Goal: Task Accomplishment & Management: Complete application form

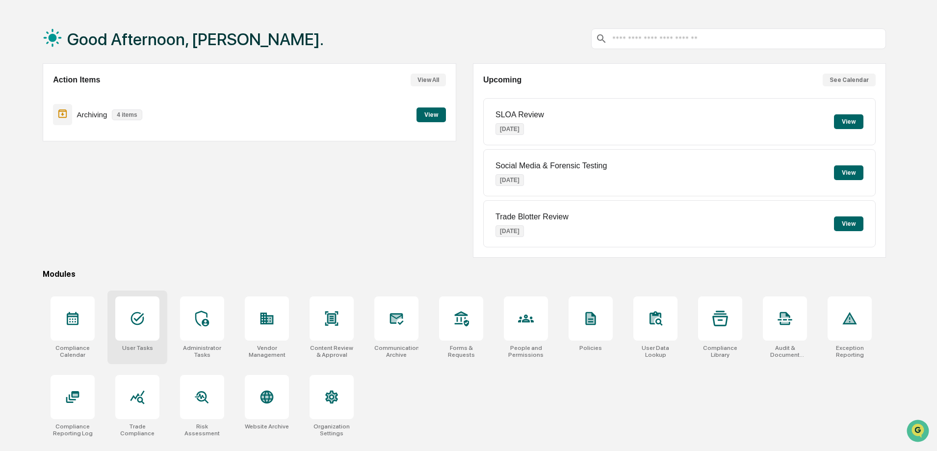
scroll to position [47, 0]
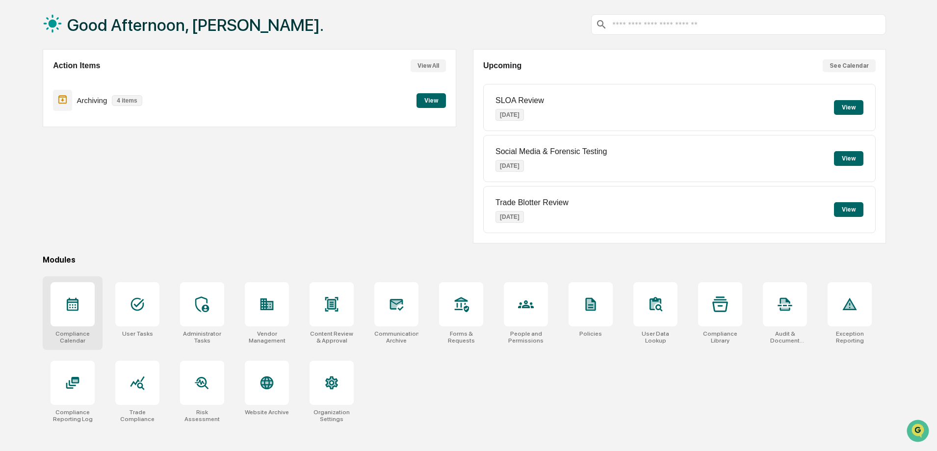
click at [72, 305] on icon at bounding box center [73, 304] width 16 height 16
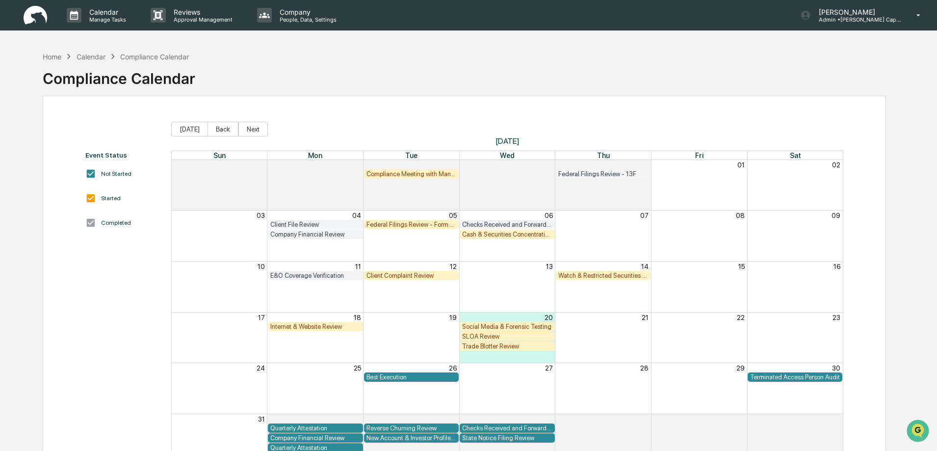
click at [414, 380] on div "Best Execution" at bounding box center [412, 376] width 90 height 7
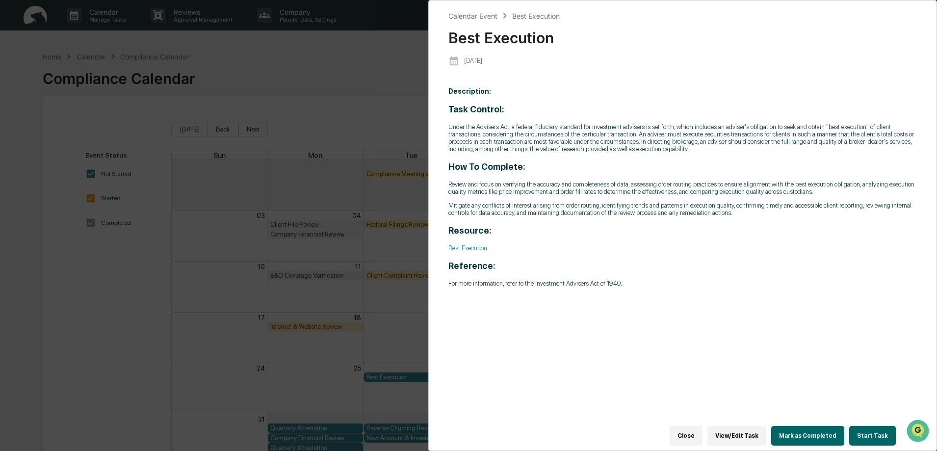
click at [869, 432] on button "Start Task" at bounding box center [872, 436] width 47 height 20
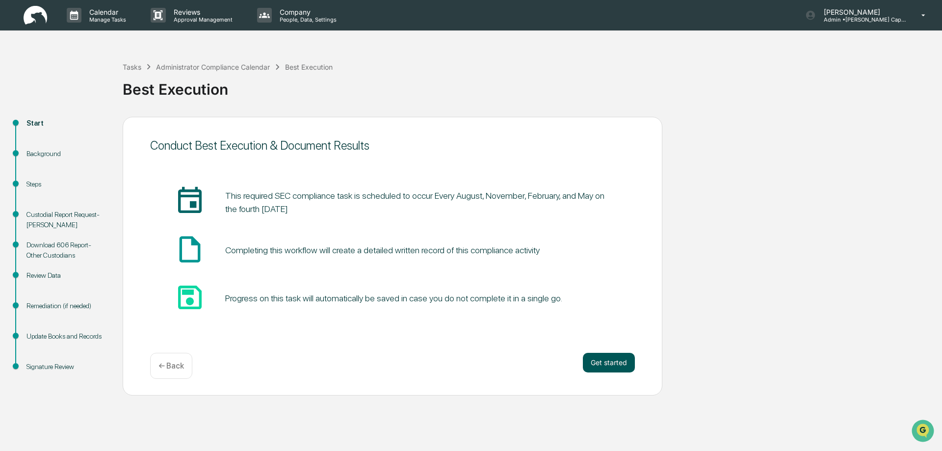
click at [605, 368] on button "Get started" at bounding box center [609, 363] width 52 height 20
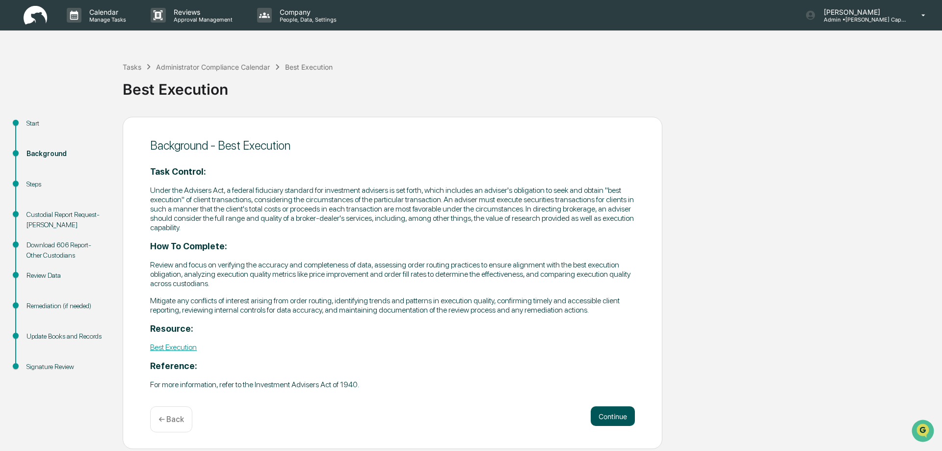
click at [600, 418] on button "Continue" at bounding box center [613, 416] width 44 height 20
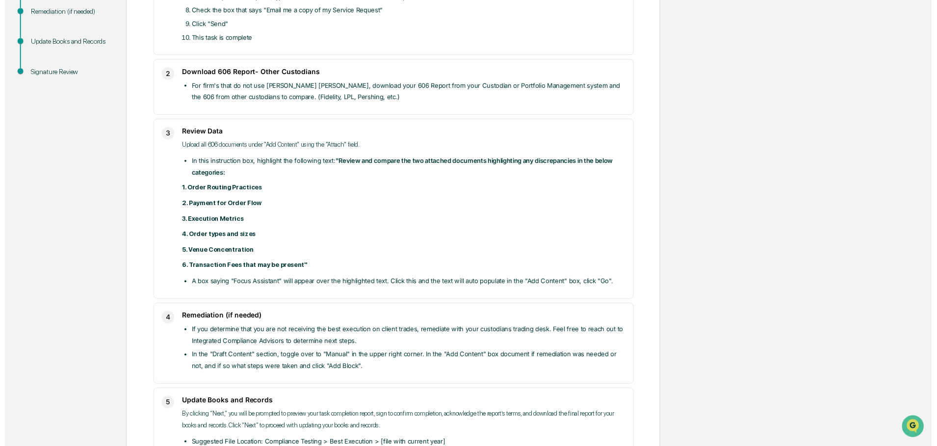
scroll to position [359, 0]
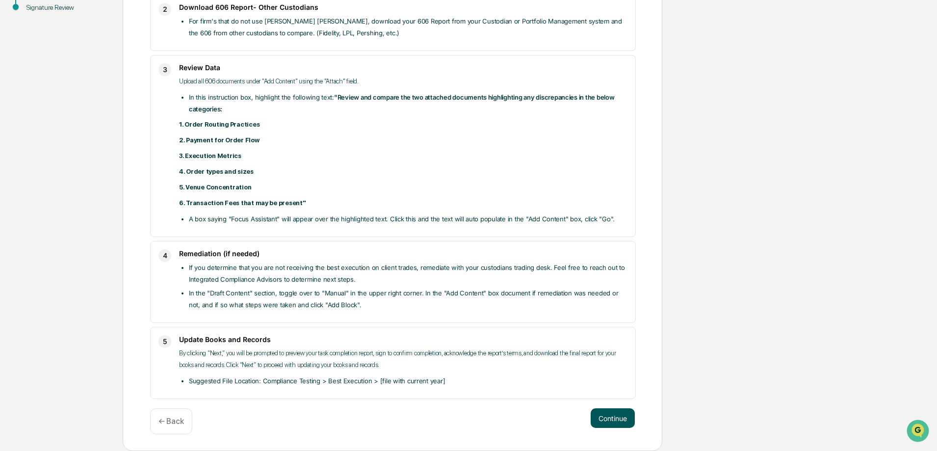
click at [608, 425] on button "Continue" at bounding box center [613, 418] width 44 height 20
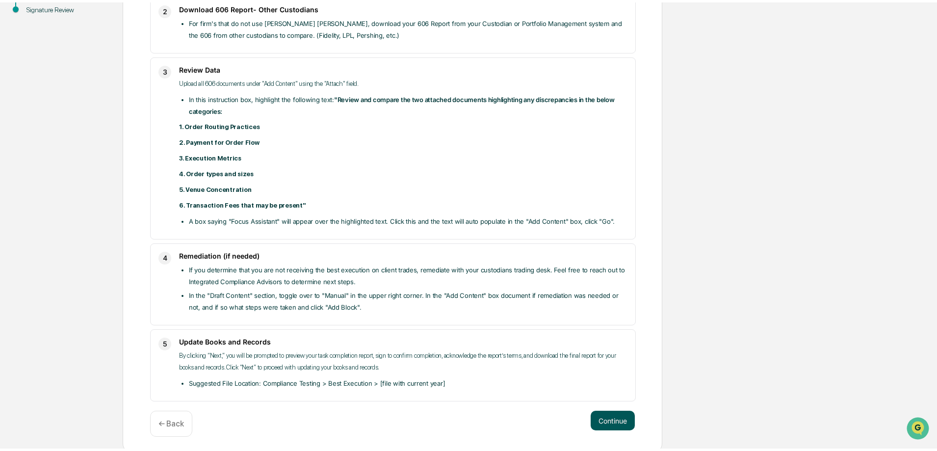
scroll to position [7, 0]
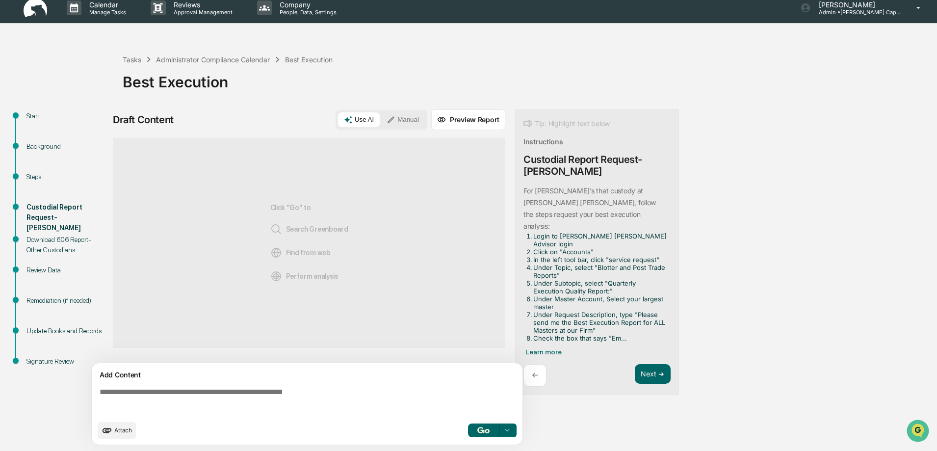
click at [123, 432] on span "Attach" at bounding box center [123, 429] width 18 height 7
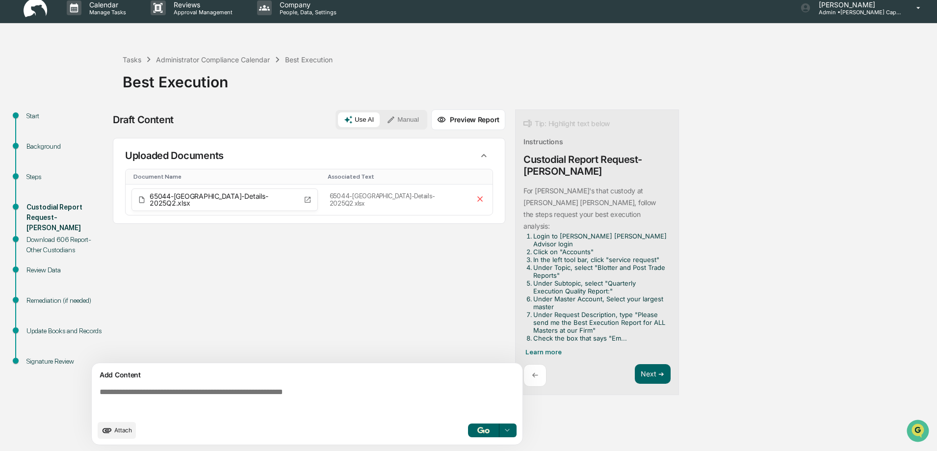
click at [509, 432] on icon at bounding box center [508, 430] width 8 height 8
click at [322, 272] on div "Sources Uploaded Documents Document Name Associated Text 65044-CALLAHAN_CAPITAL…" at bounding box center [309, 250] width 393 height 225
click at [353, 121] on icon at bounding box center [348, 119] width 9 height 9
click at [359, 118] on button "Use AI" at bounding box center [359, 119] width 42 height 15
click at [359, 119] on button "Use AI" at bounding box center [359, 119] width 42 height 15
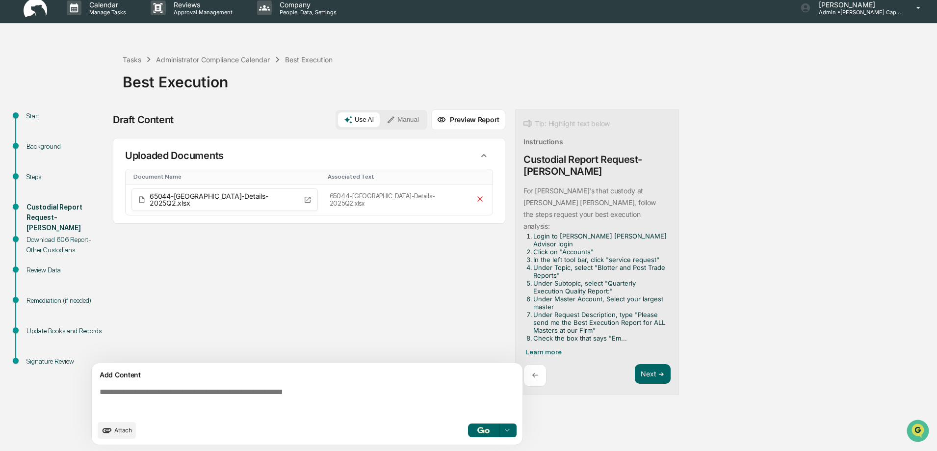
click at [359, 119] on button "Use AI" at bounding box center [359, 119] width 42 height 15
click at [356, 119] on button "Use AI" at bounding box center [359, 119] width 42 height 15
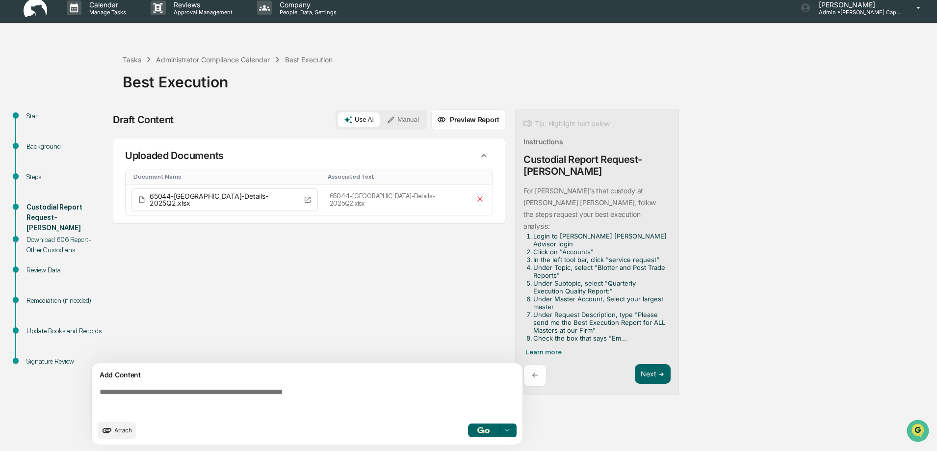
click at [483, 431] on img "button" at bounding box center [483, 430] width 12 height 6
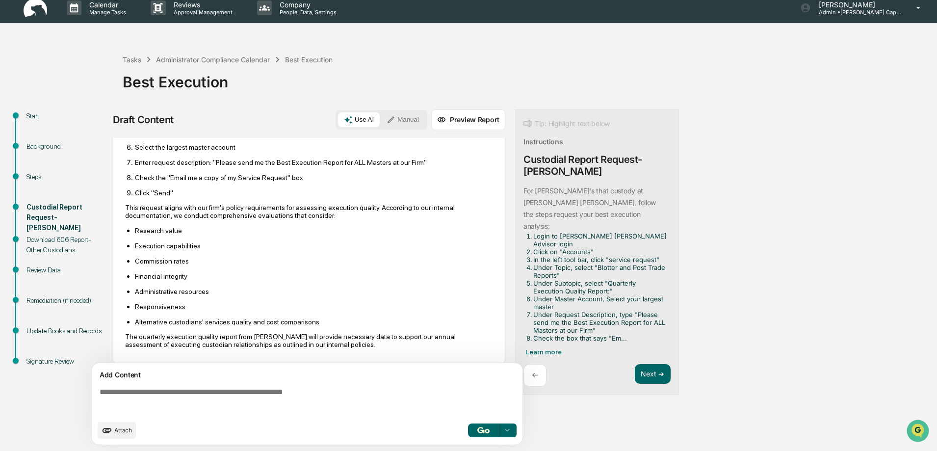
scroll to position [252, 0]
click at [479, 430] on img "button" at bounding box center [483, 430] width 12 height 6
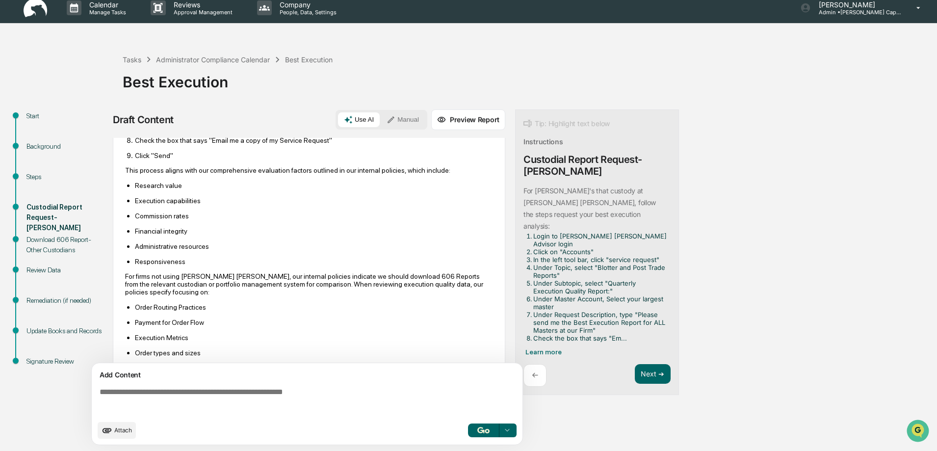
scroll to position [703, 0]
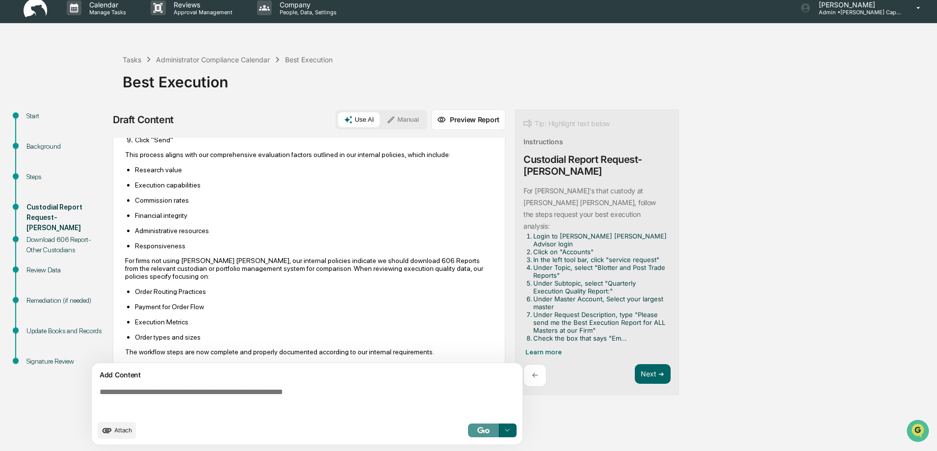
click at [477, 430] on img "button" at bounding box center [483, 430] width 12 height 6
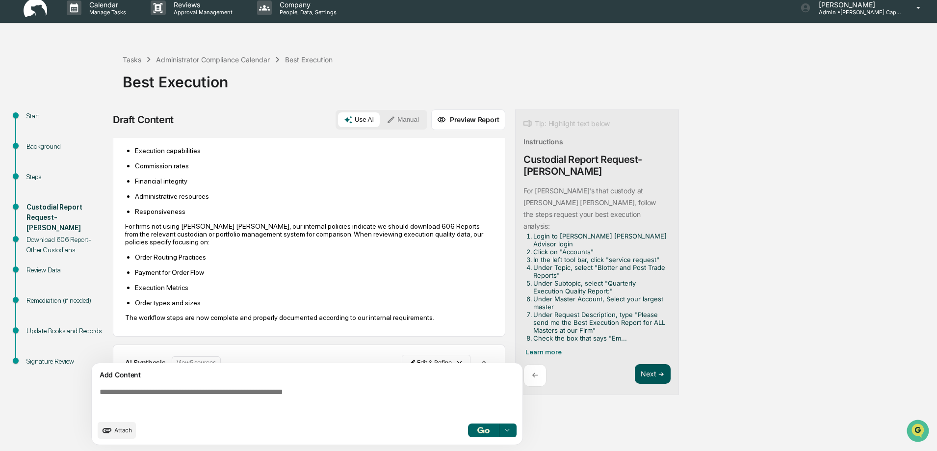
scroll to position [750, 0]
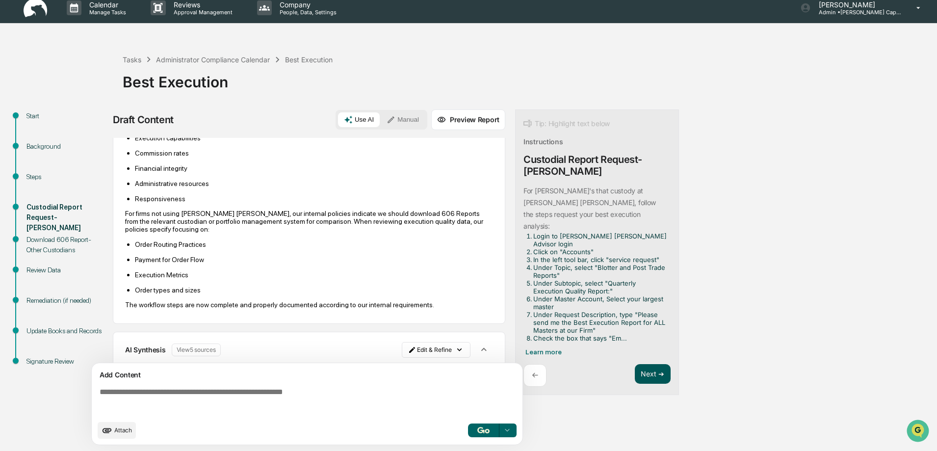
click at [651, 364] on button "Next ➔" at bounding box center [653, 374] width 36 height 20
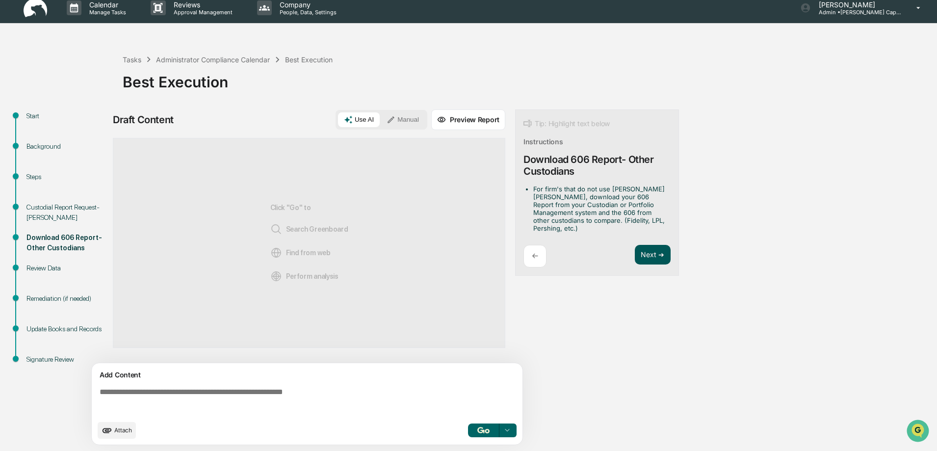
scroll to position [0, 0]
click at [652, 245] on button "Next ➔" at bounding box center [653, 255] width 36 height 20
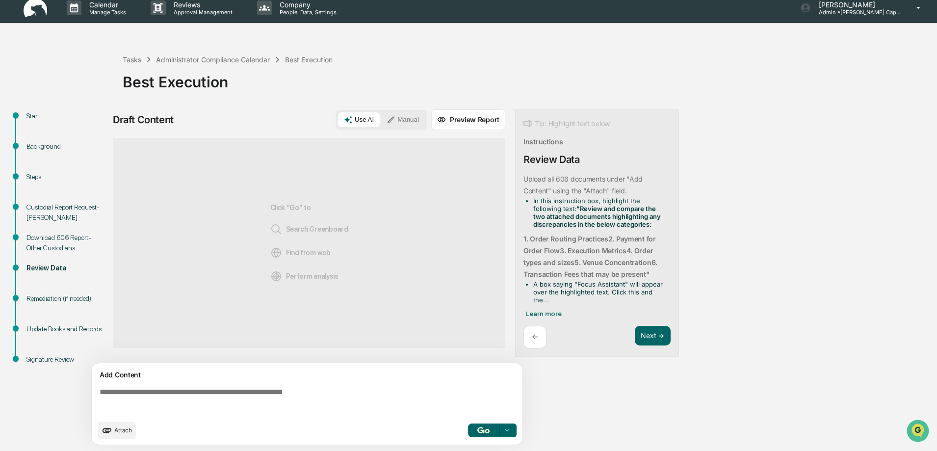
click at [114, 436] on button "Attach" at bounding box center [117, 430] width 38 height 17
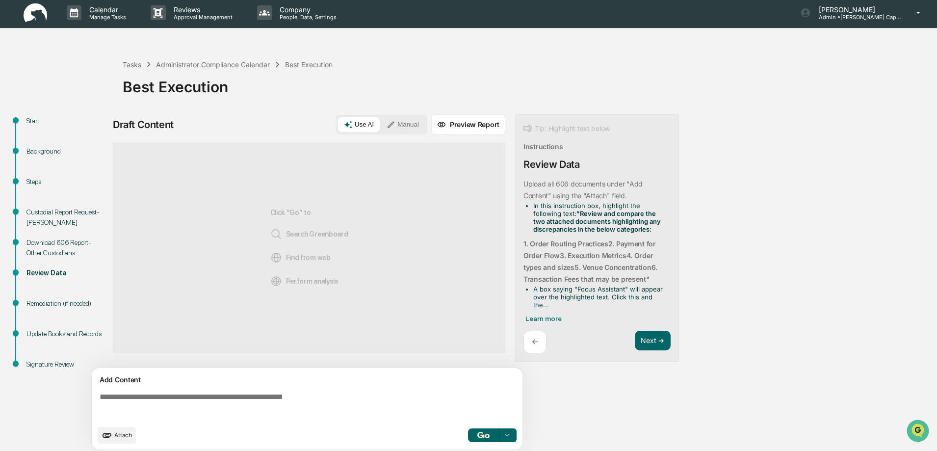
scroll to position [7, 0]
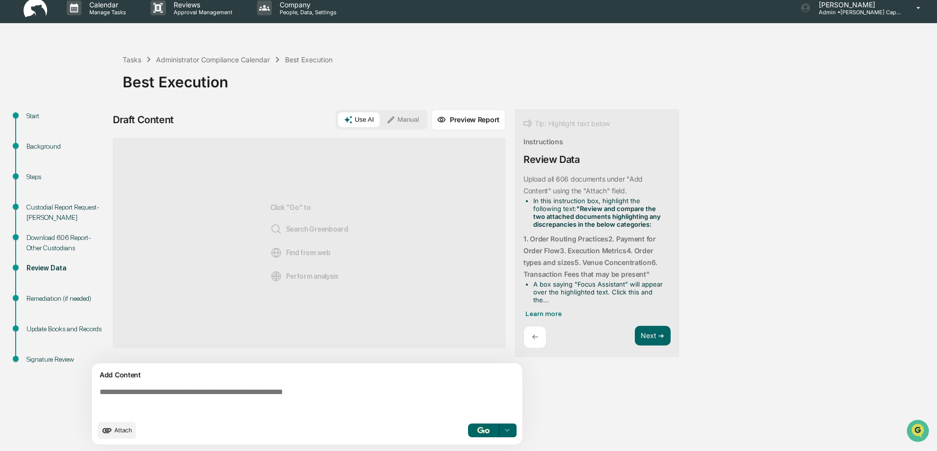
click at [309, 256] on span "Find from web" at bounding box center [300, 253] width 60 height 12
click at [124, 431] on span "Attach" at bounding box center [123, 429] width 18 height 7
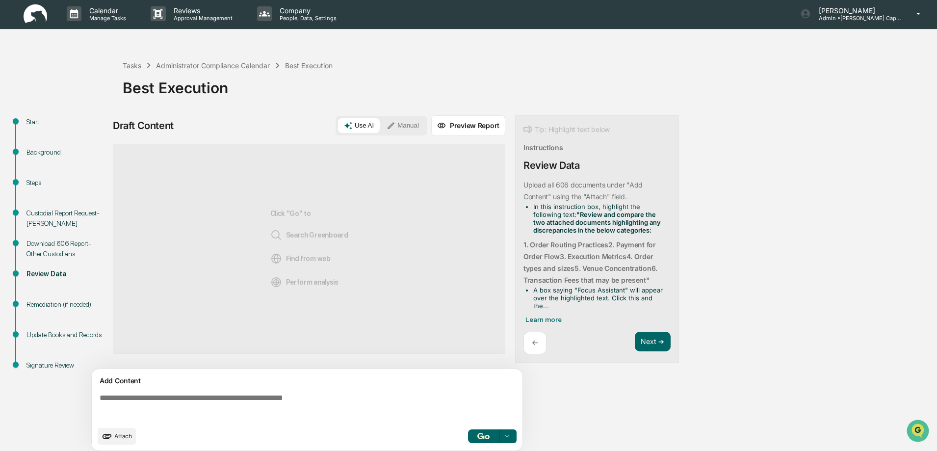
scroll to position [0, 0]
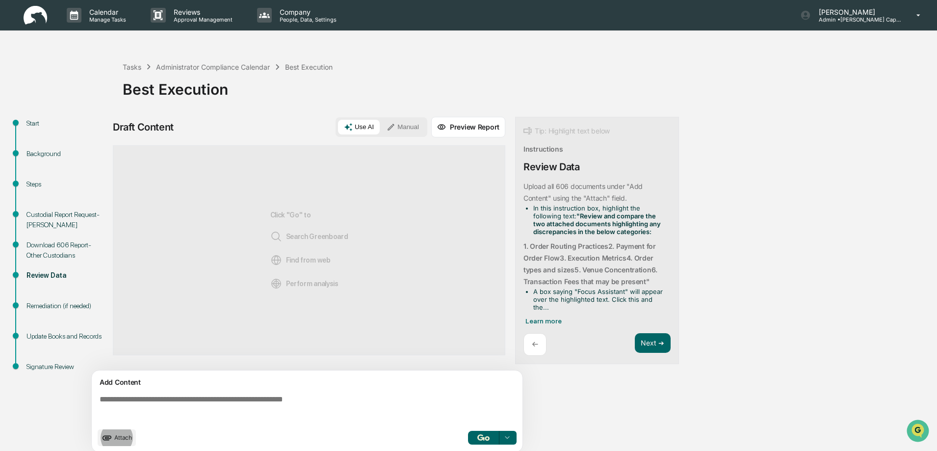
click at [239, 413] on textarea at bounding box center [309, 408] width 427 height 35
click at [114, 437] on span "Attach" at bounding box center [123, 437] width 18 height 7
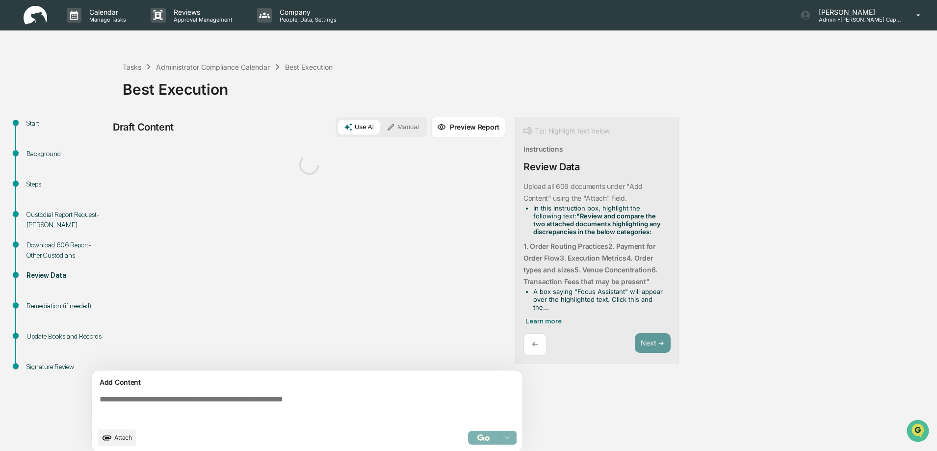
scroll to position [7, 0]
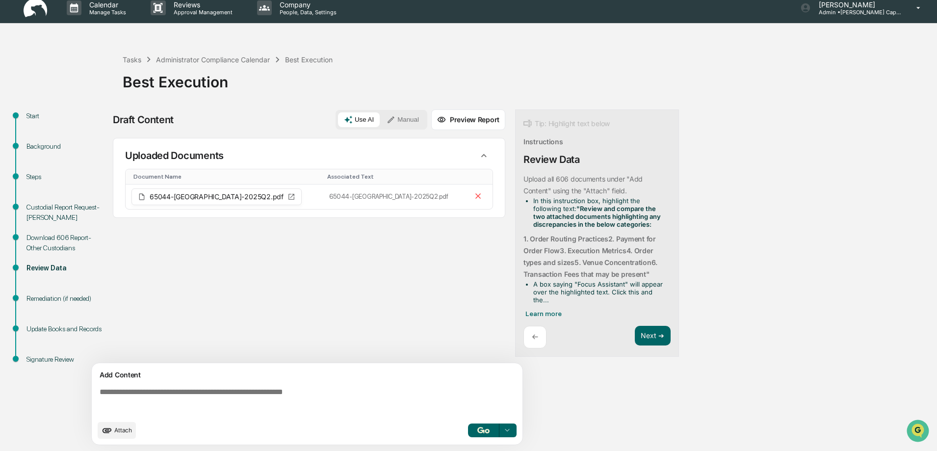
click at [484, 432] on img "button" at bounding box center [483, 430] width 12 height 6
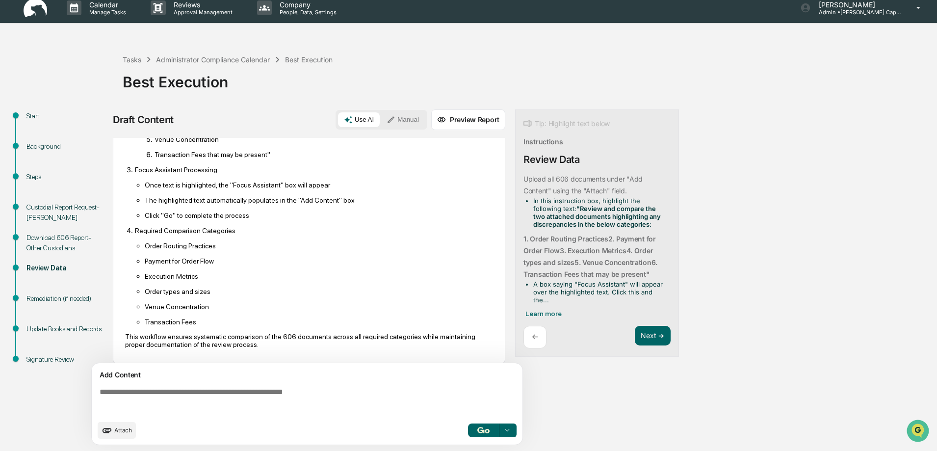
scroll to position [298, 0]
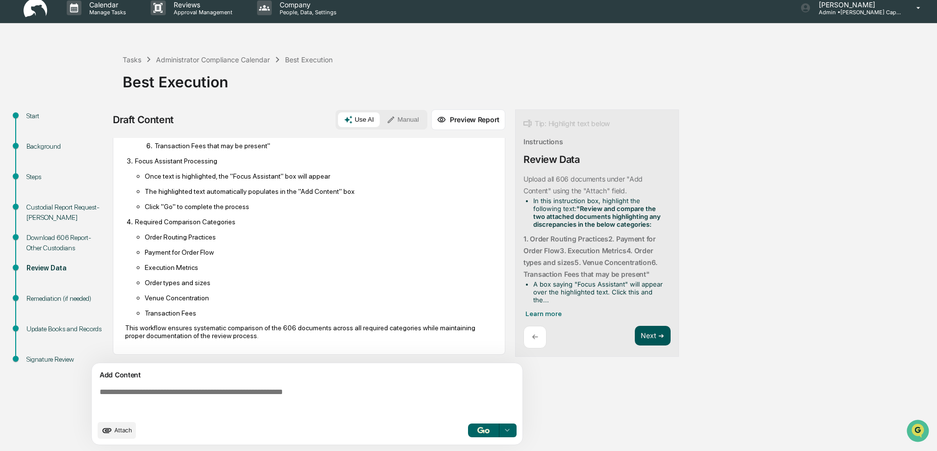
click at [646, 337] on button "Next ➔" at bounding box center [653, 336] width 36 height 20
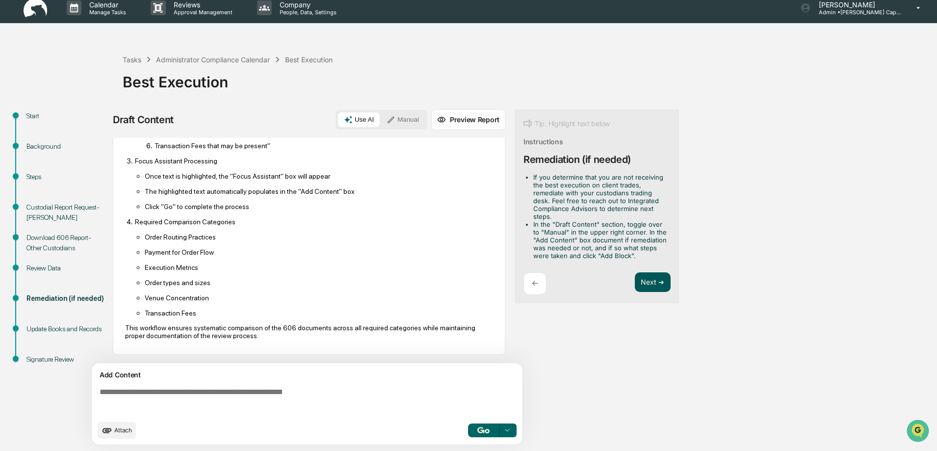
scroll to position [0, 0]
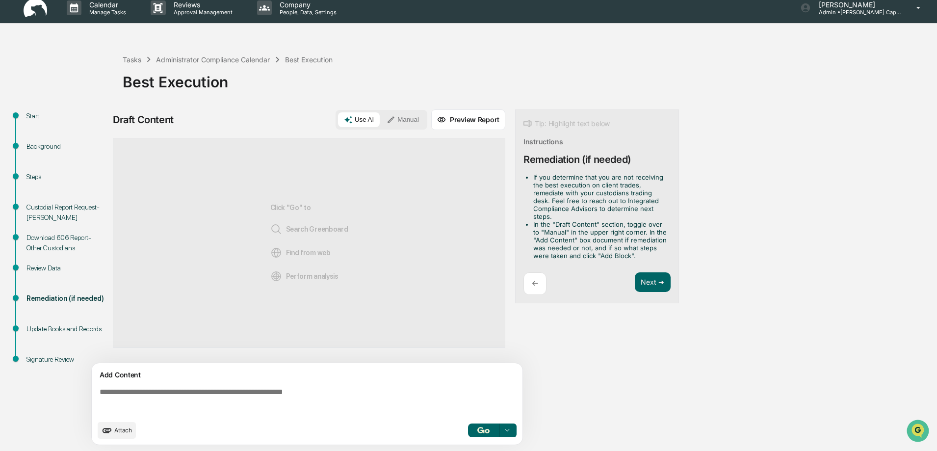
click at [530, 282] on div "←" at bounding box center [535, 283] width 23 height 23
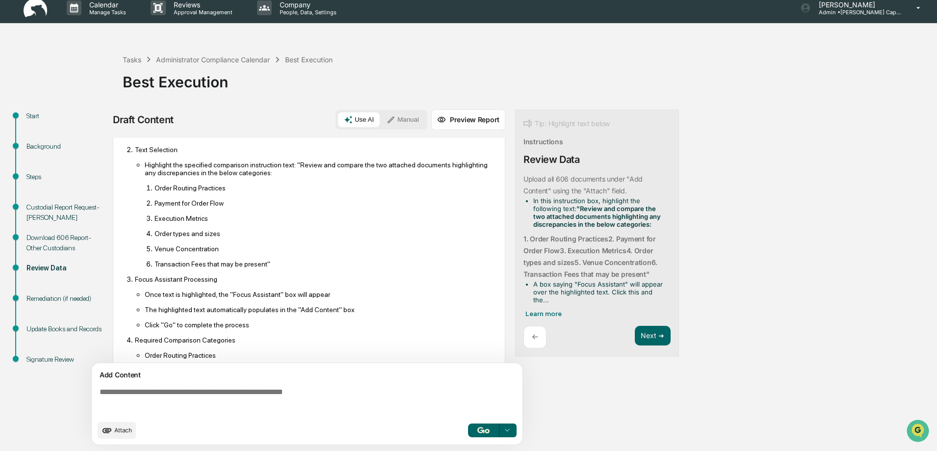
scroll to position [196, 0]
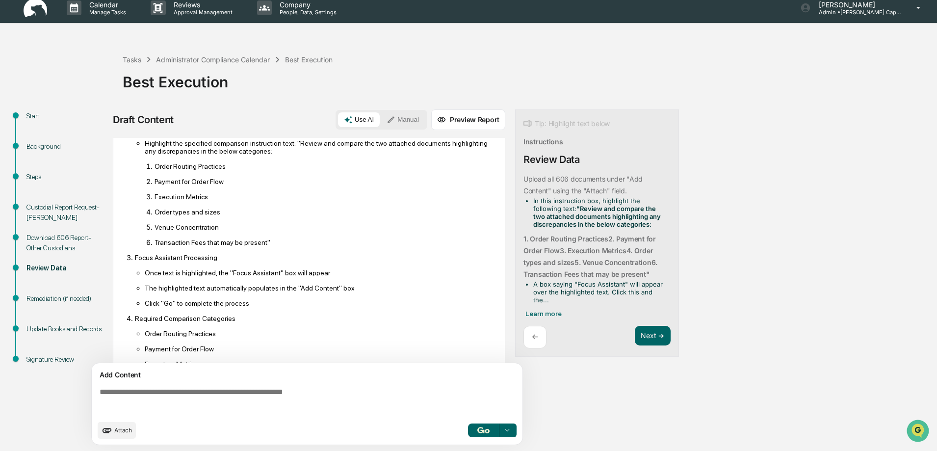
click at [115, 431] on span "Attach" at bounding box center [123, 429] width 18 height 7
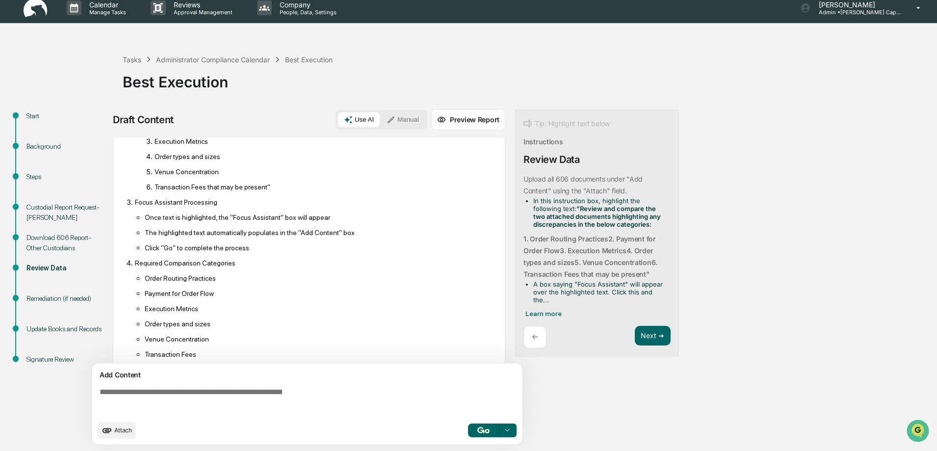
scroll to position [298, 0]
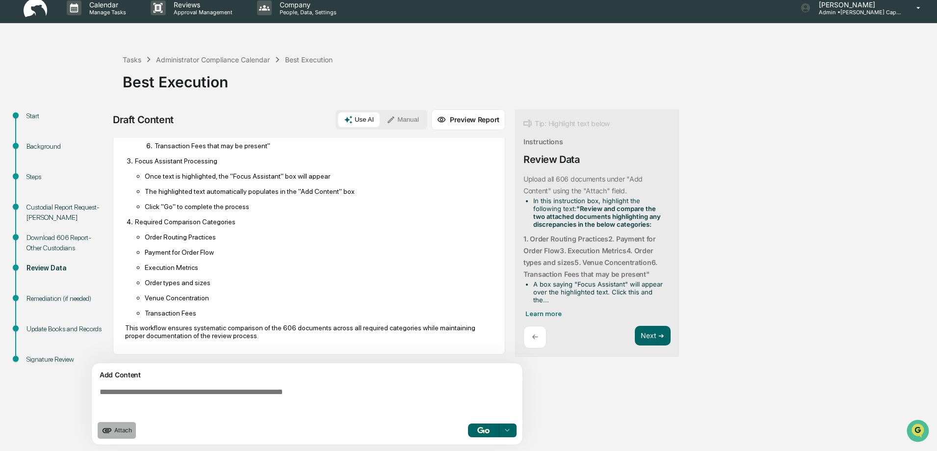
click at [115, 429] on span "Attach" at bounding box center [123, 429] width 18 height 7
click at [483, 430] on img "button" at bounding box center [483, 430] width 12 height 6
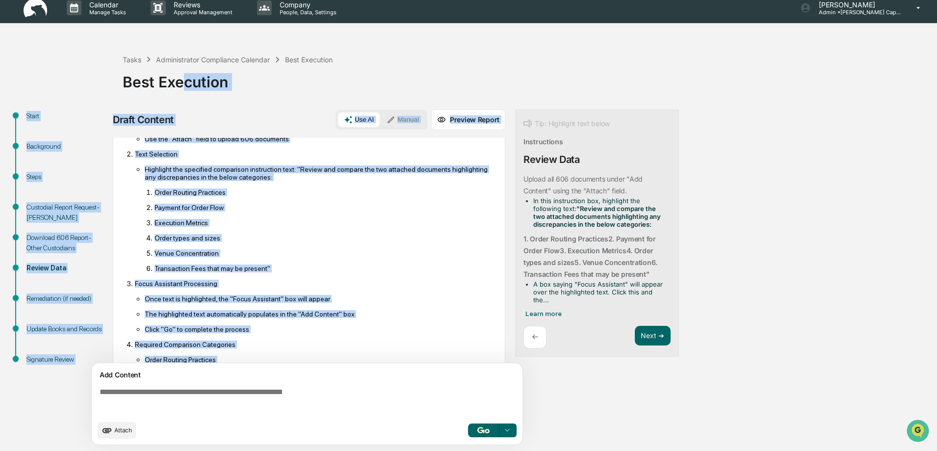
scroll to position [0, 0]
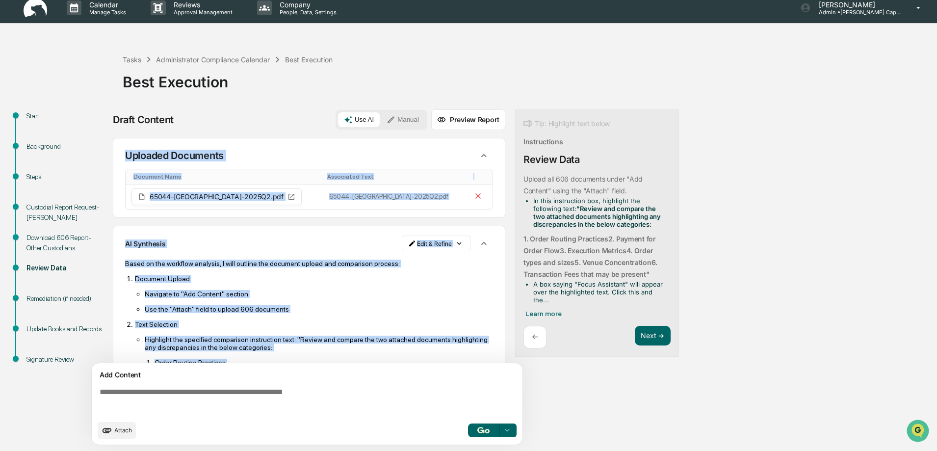
drag, startPoint x: 257, startPoint y: 340, endPoint x: 124, endPoint y: 150, distance: 231.5
click at [123, 149] on div "Uploaded Documents Document Name Associated Text 65044-CALLAHAN_CAPITAL_MANAGEM…" at bounding box center [309, 250] width 393 height 225
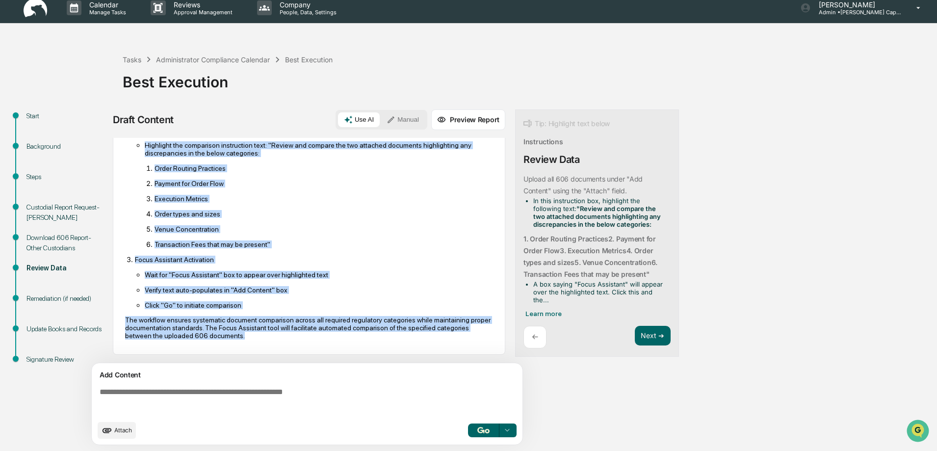
scroll to position [645, 0]
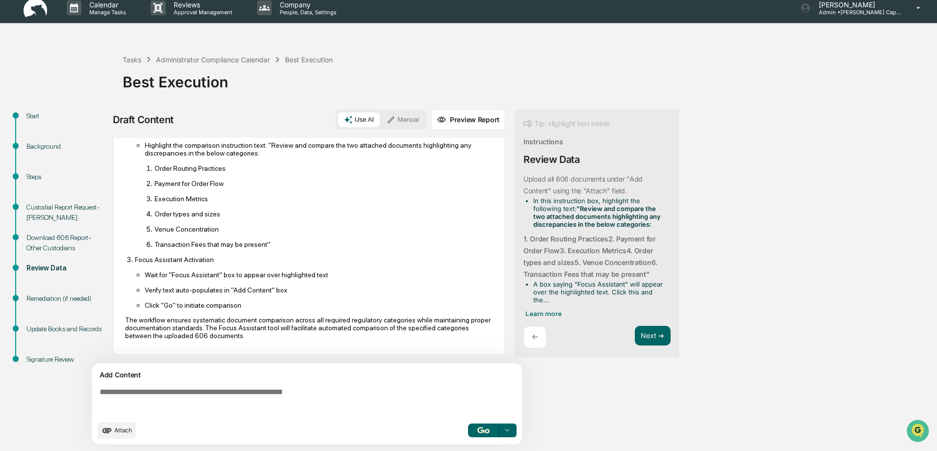
click at [586, 360] on div "Draft Content Use AI Manual Preview Report Sources Uploaded Documents Document …" at bounding box center [388, 280] width 550 height 342
click at [655, 337] on button "Next ➔" at bounding box center [653, 336] width 36 height 20
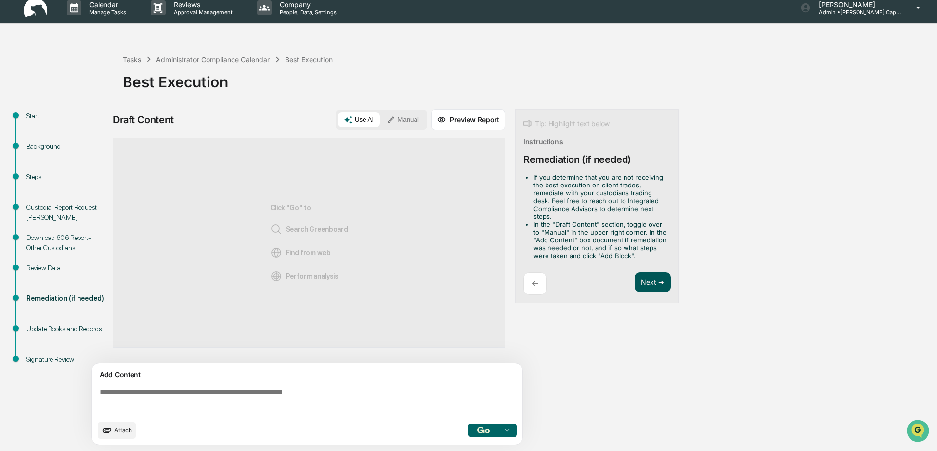
scroll to position [0, 0]
click at [644, 279] on button "Next ➔" at bounding box center [653, 282] width 36 height 20
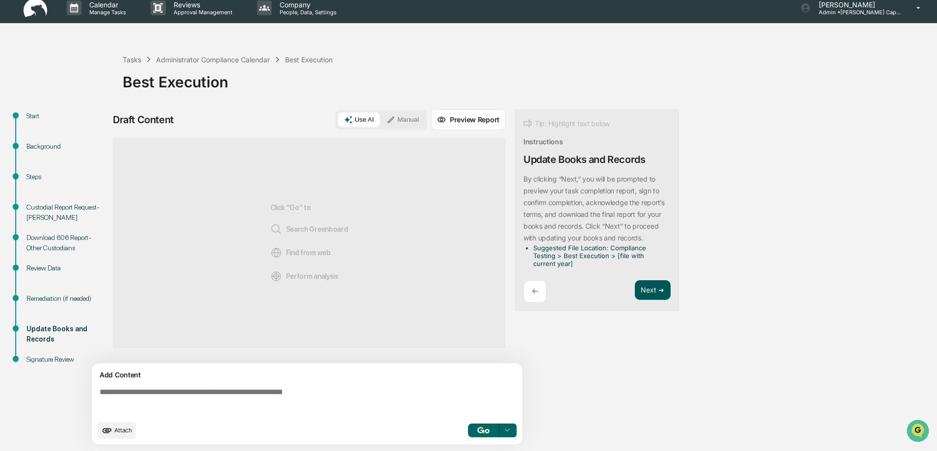
click at [650, 285] on button "Next ➔" at bounding box center [653, 290] width 36 height 20
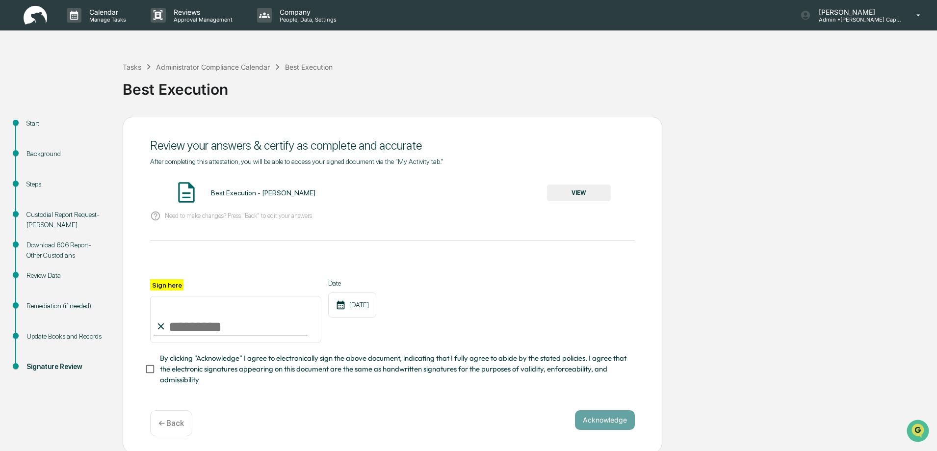
click at [187, 324] on input "Sign here" at bounding box center [235, 319] width 171 height 47
type input "**********"
click at [621, 406] on div "**********" at bounding box center [393, 285] width 540 height 336
click at [609, 417] on button "Acknowledge" at bounding box center [605, 420] width 60 height 20
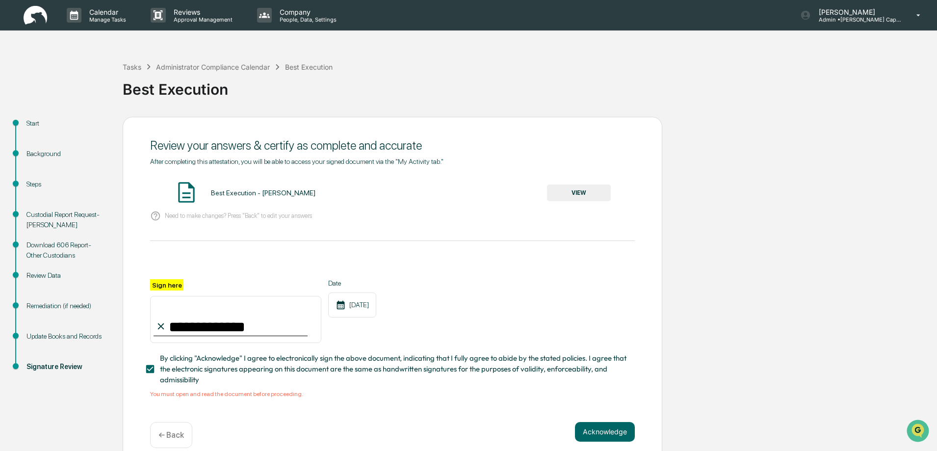
click at [574, 195] on button "VIEW" at bounding box center [579, 193] width 64 height 17
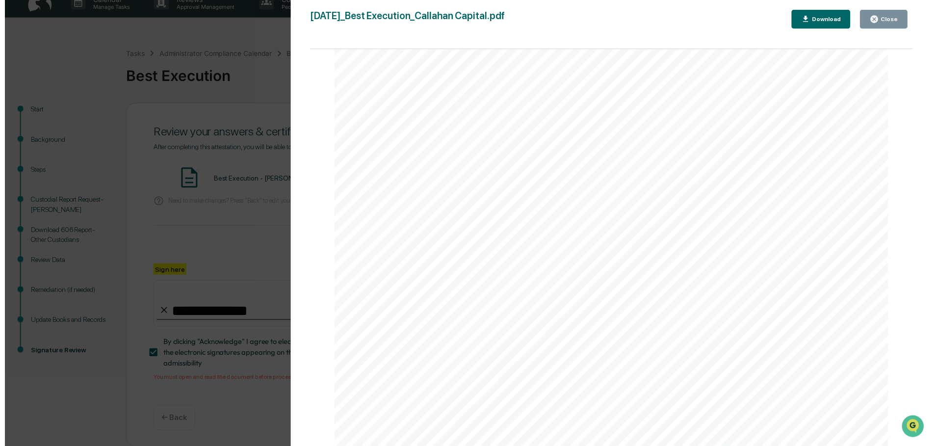
scroll to position [17, 0]
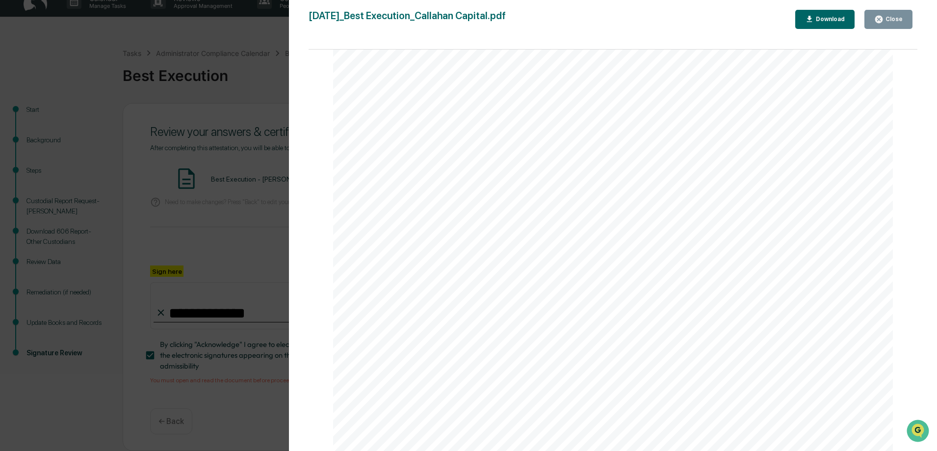
click at [890, 19] on div "Close" at bounding box center [893, 19] width 19 height 7
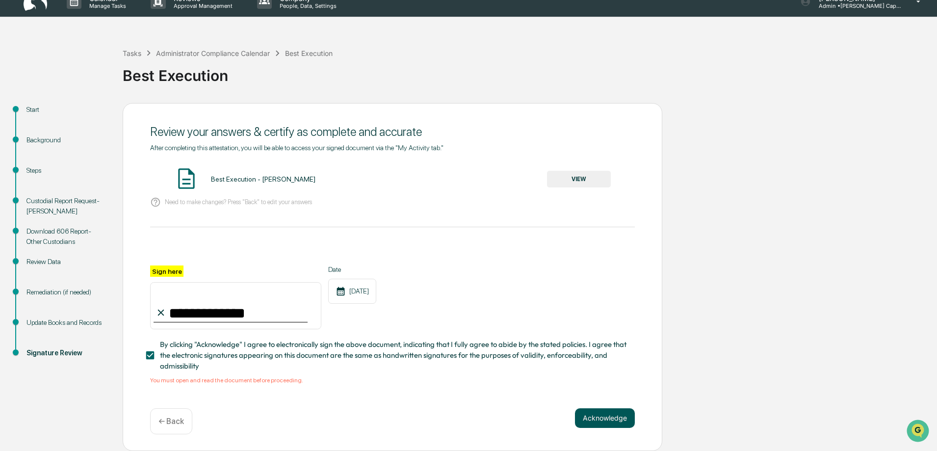
click at [600, 422] on button "Acknowledge" at bounding box center [605, 418] width 60 height 20
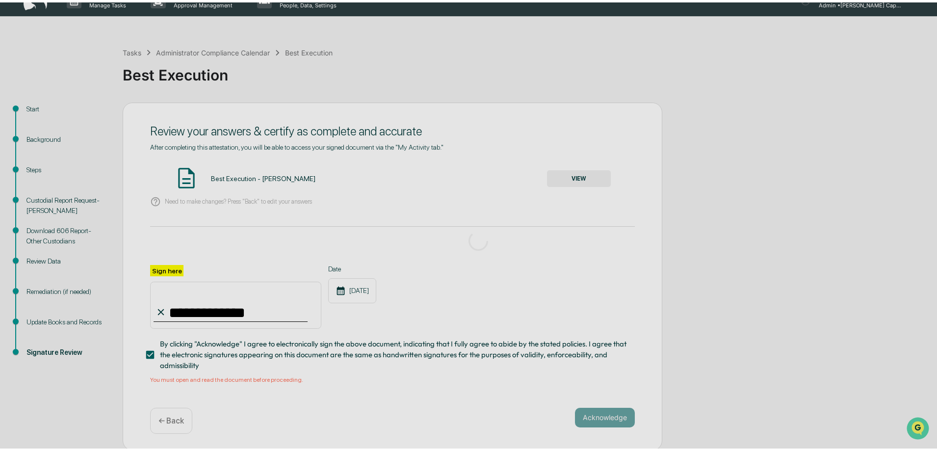
scroll to position [0, 0]
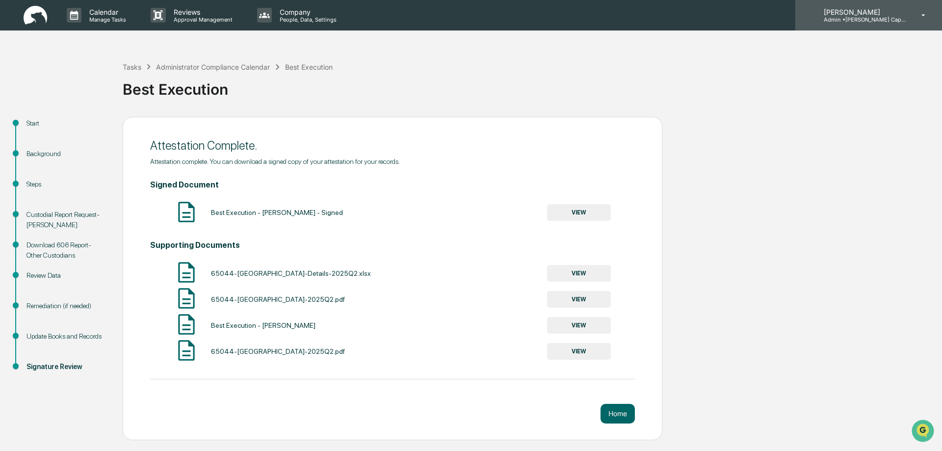
click at [852, 13] on p "[PERSON_NAME]" at bounding box center [861, 12] width 91 height 8
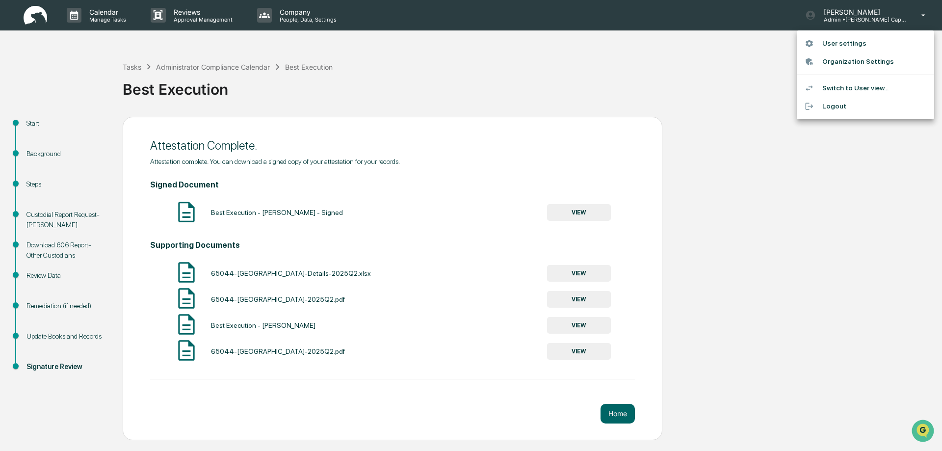
click at [31, 10] on div at bounding box center [471, 225] width 942 height 451
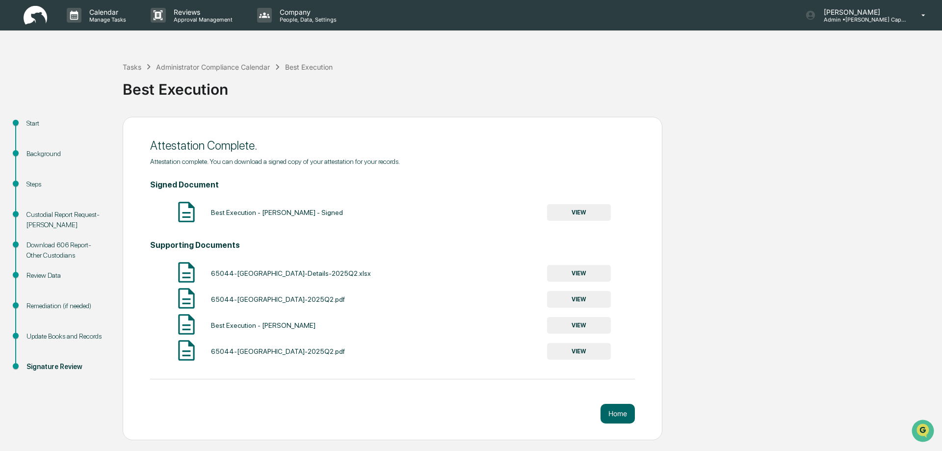
click at [35, 18] on img at bounding box center [36, 15] width 24 height 19
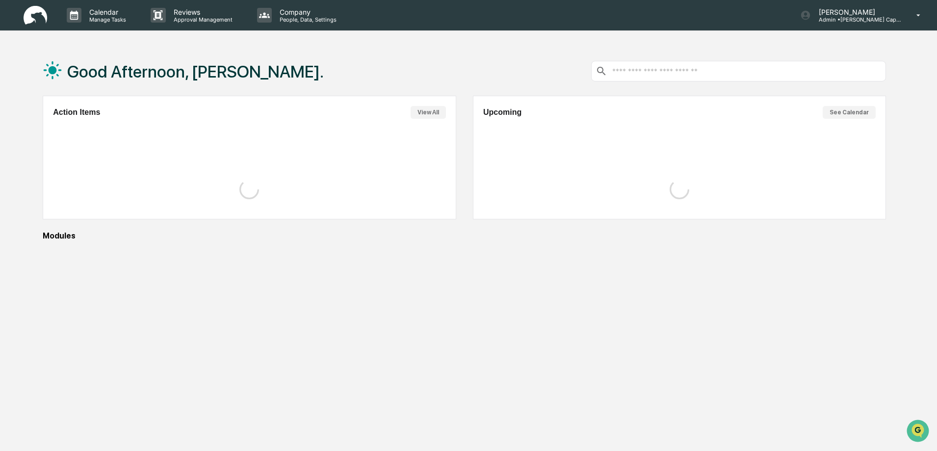
click at [35, 18] on img at bounding box center [36, 15] width 24 height 19
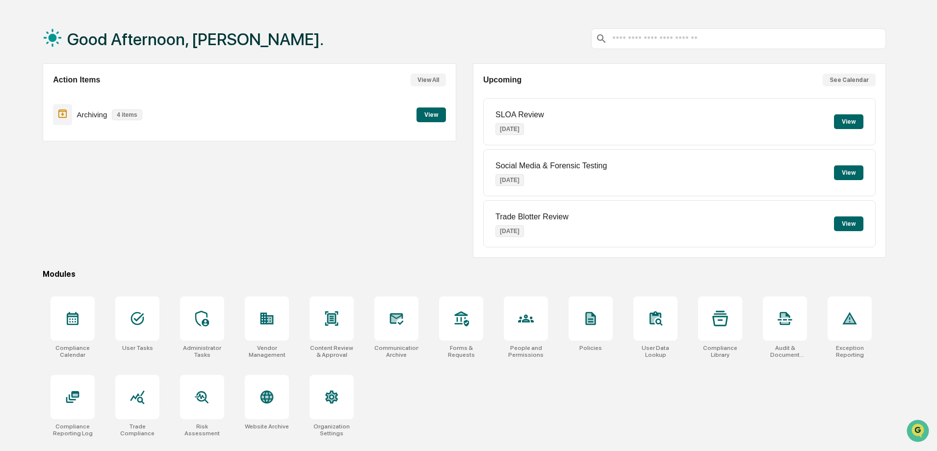
scroll to position [47, 0]
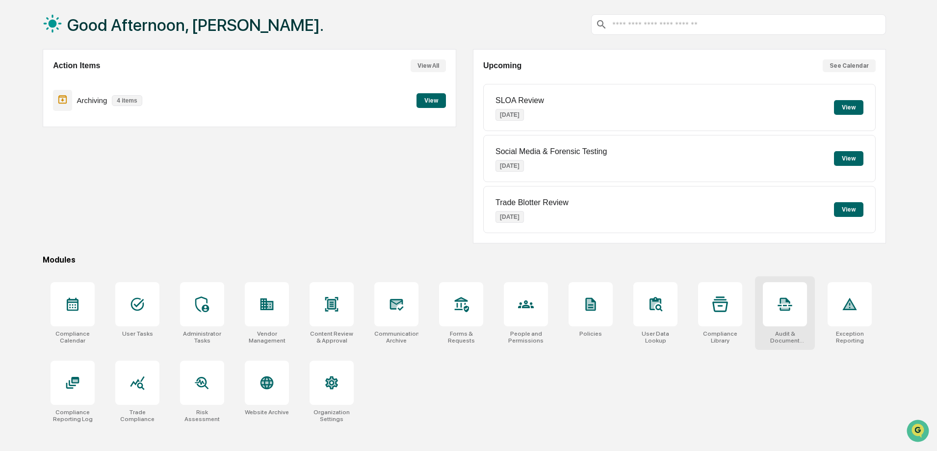
click at [785, 313] on div at bounding box center [785, 304] width 44 height 44
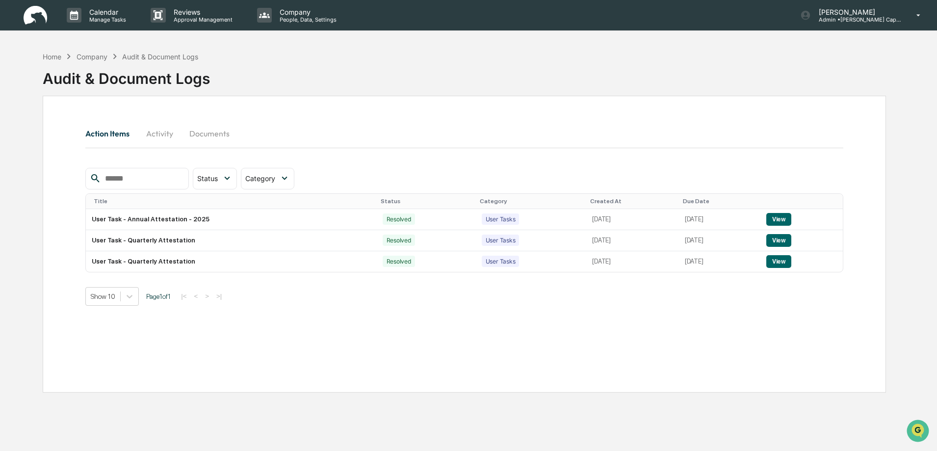
click at [204, 129] on button "Documents" at bounding box center [210, 134] width 56 height 24
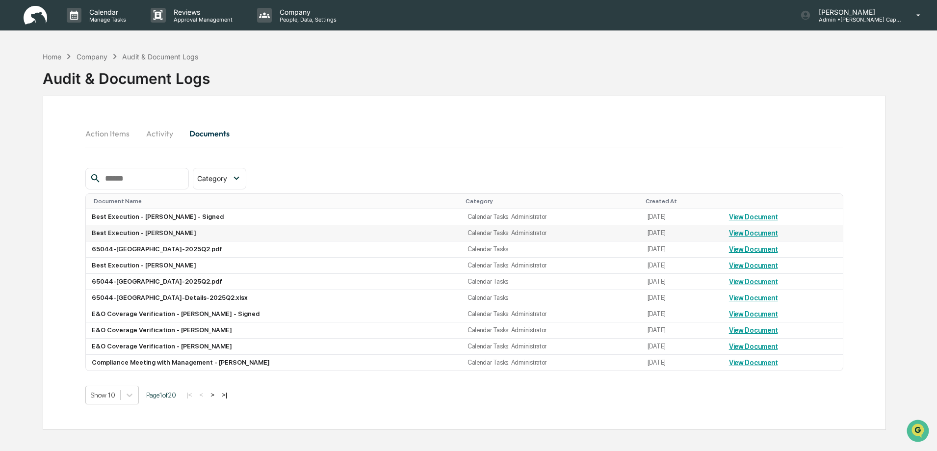
click at [746, 234] on link "View Document" at bounding box center [753, 233] width 49 height 8
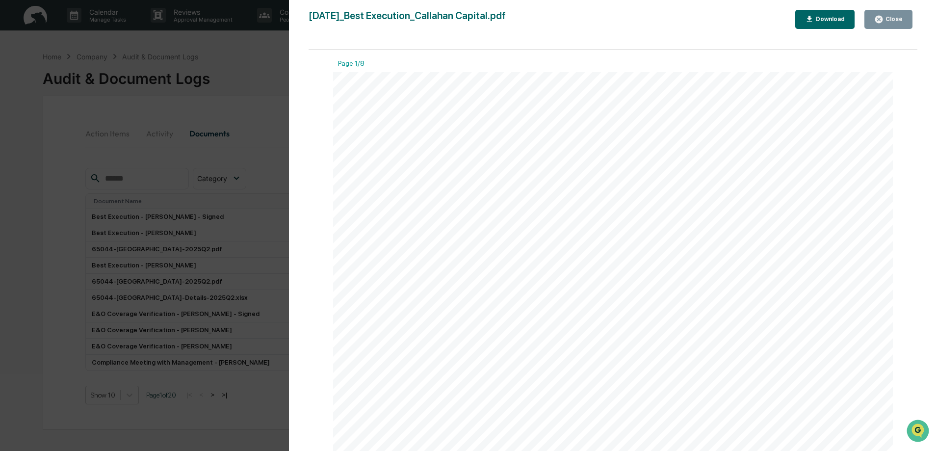
click at [890, 21] on div "Close" at bounding box center [893, 19] width 19 height 7
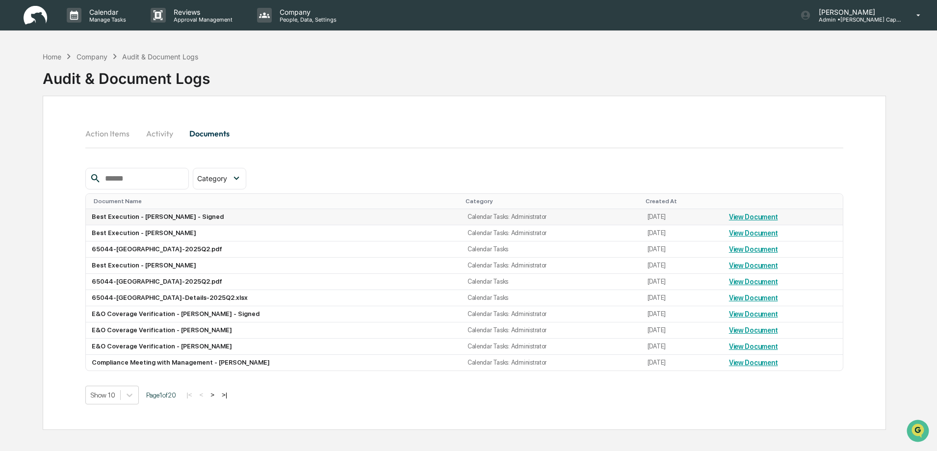
click at [752, 217] on link "View Document" at bounding box center [753, 217] width 49 height 8
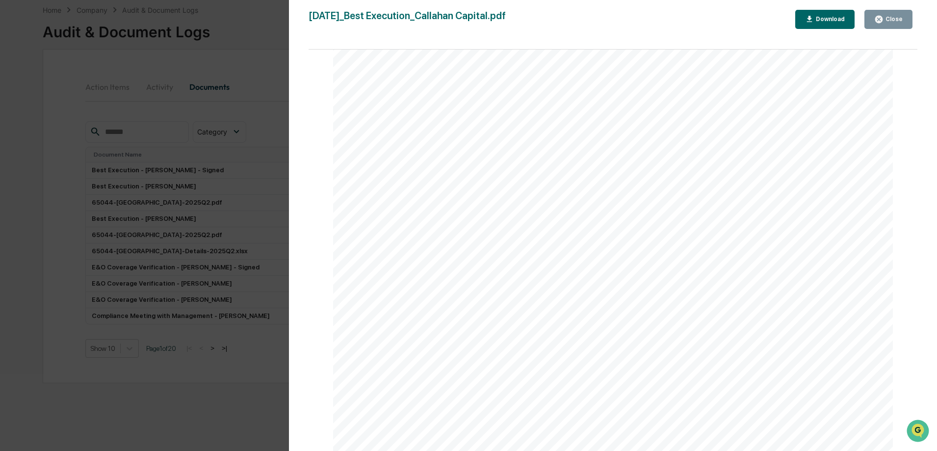
scroll to position [5087, 0]
click at [882, 24] on button "Close" at bounding box center [889, 19] width 48 height 19
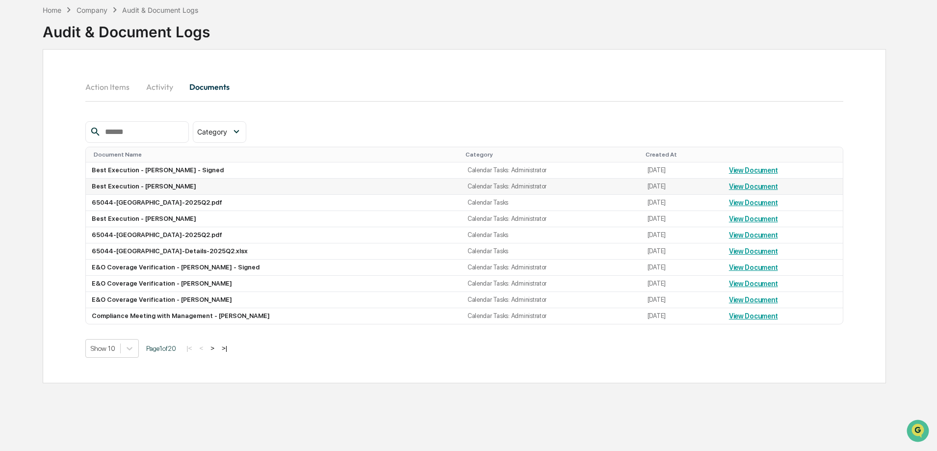
click at [166, 188] on td "Best Execution - Peter Johnson" at bounding box center [274, 187] width 376 height 16
click at [749, 188] on link "View Document" at bounding box center [753, 187] width 49 height 8
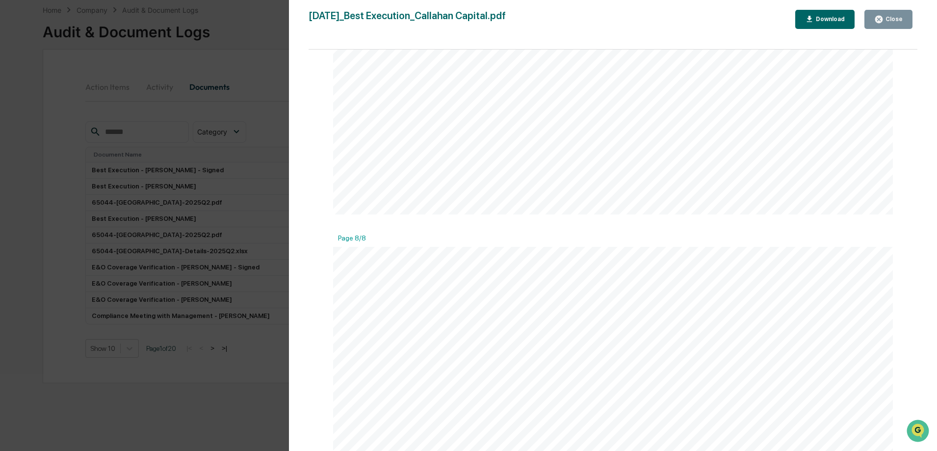
scroll to position [5528, 0]
click at [897, 17] on div "Close" at bounding box center [893, 19] width 19 height 7
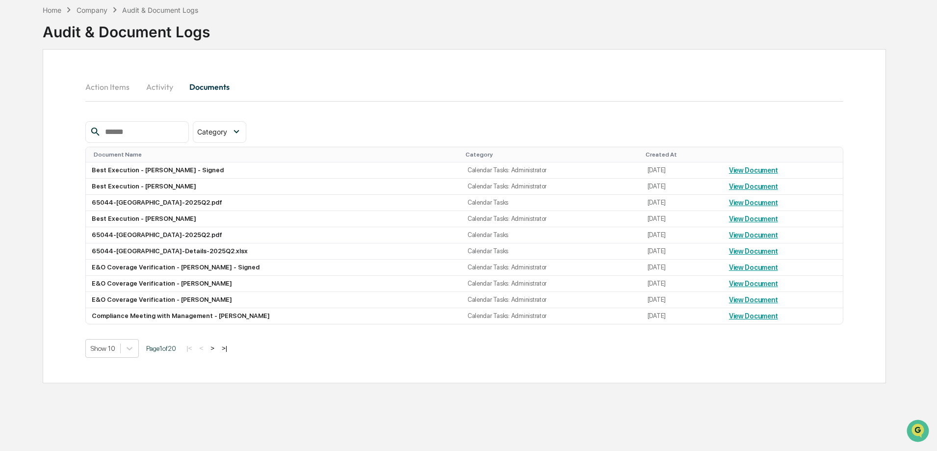
click at [57, 15] on div "Audit & Document Logs" at bounding box center [126, 28] width 167 height 26
click at [55, 10] on div "Home" at bounding box center [52, 10] width 19 height 8
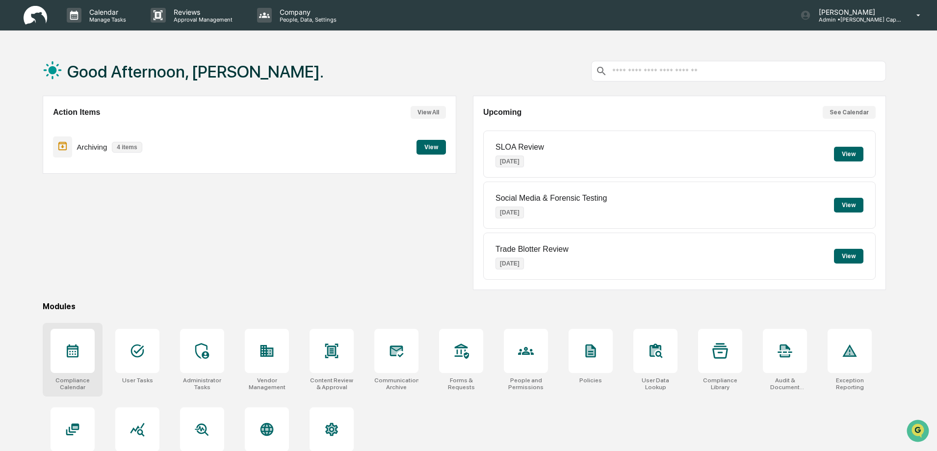
click at [76, 362] on div at bounding box center [73, 351] width 44 height 44
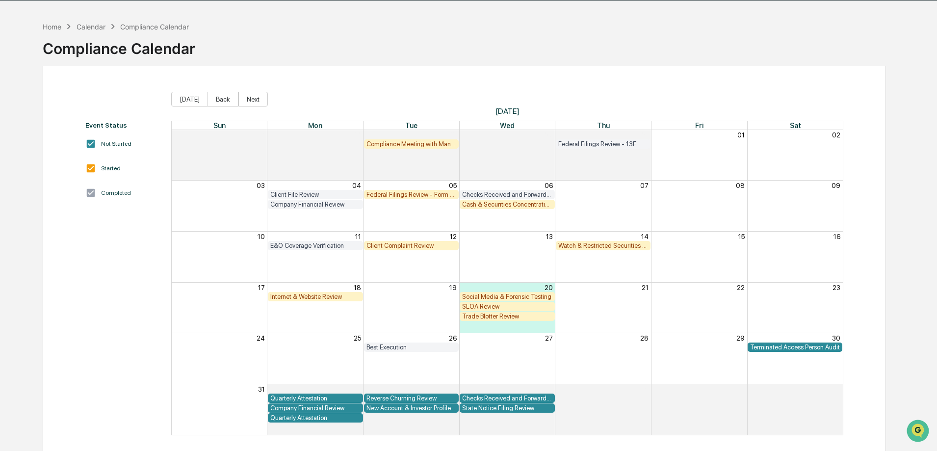
scroll to position [47, 0]
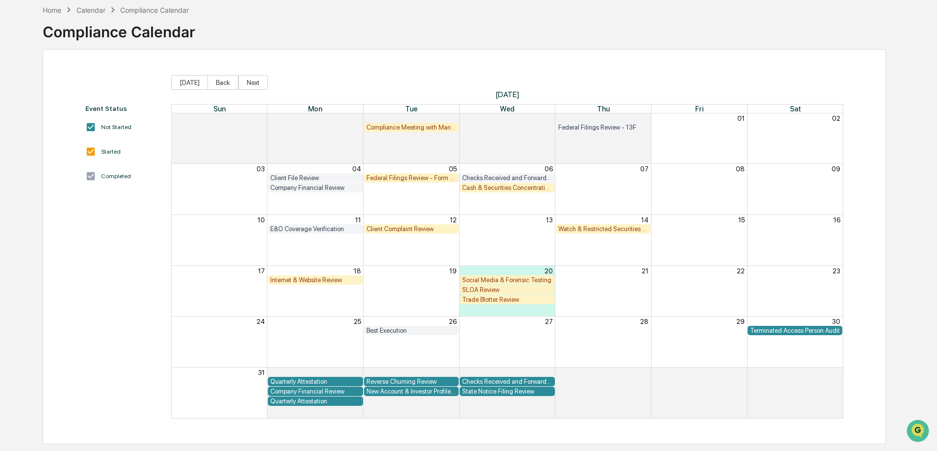
click at [605, 231] on div "Watch & Restricted Securities List" at bounding box center [603, 228] width 90 height 7
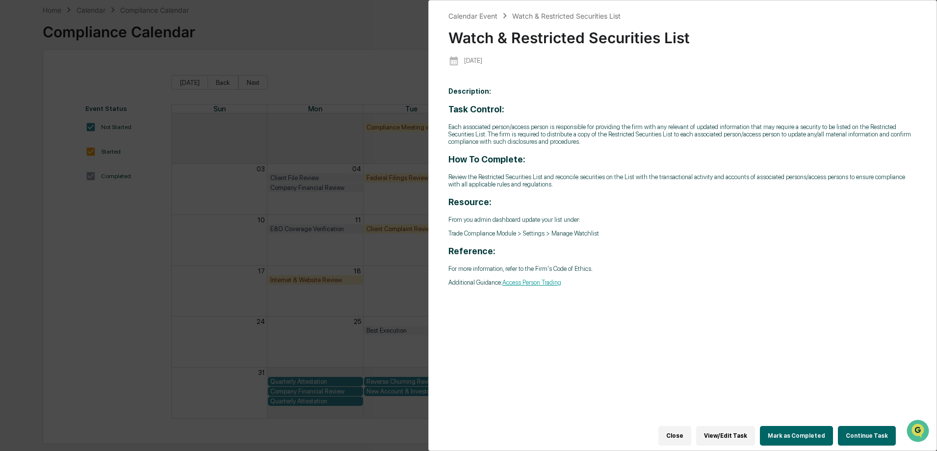
click at [353, 53] on div "Calendar Event Watch & Restricted Securities List Watch & Restricted Securities…" at bounding box center [468, 225] width 937 height 451
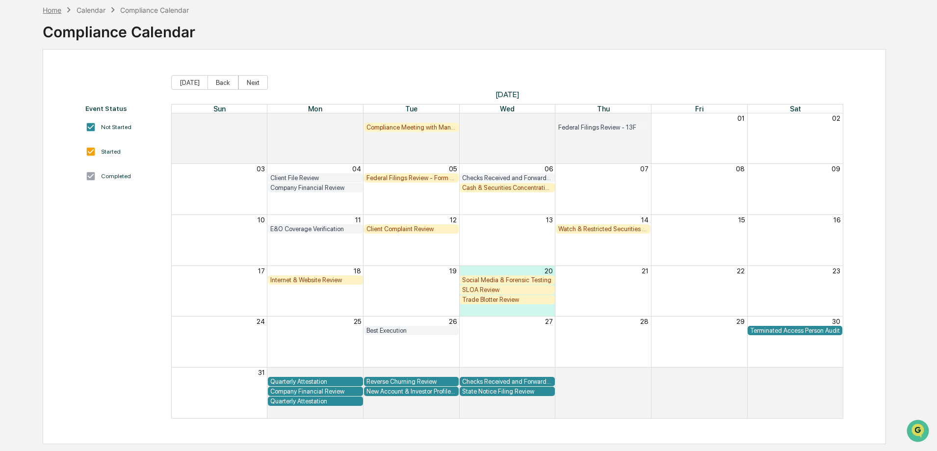
click at [53, 8] on div "Home" at bounding box center [52, 10] width 19 height 8
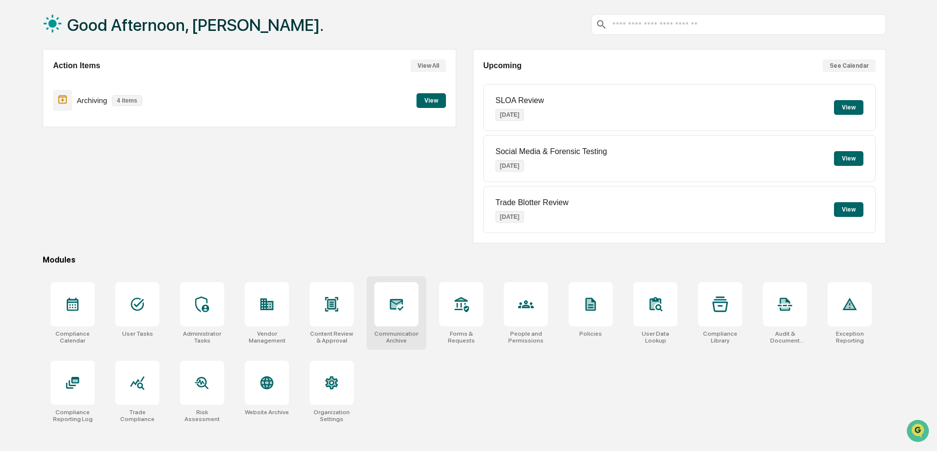
click at [400, 305] on icon at bounding box center [397, 304] width 16 height 16
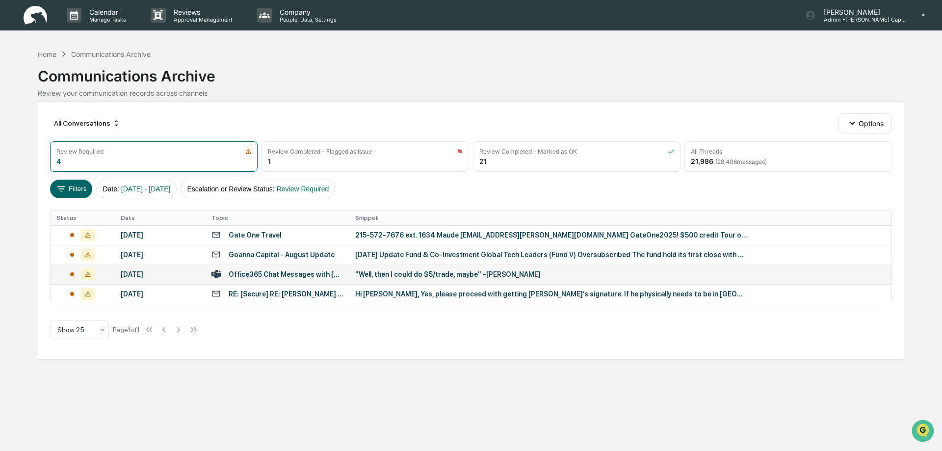
click at [414, 277] on div ""Well, then I could do $5/trade, maybe" -[PERSON_NAME]" at bounding box center [551, 274] width 393 height 8
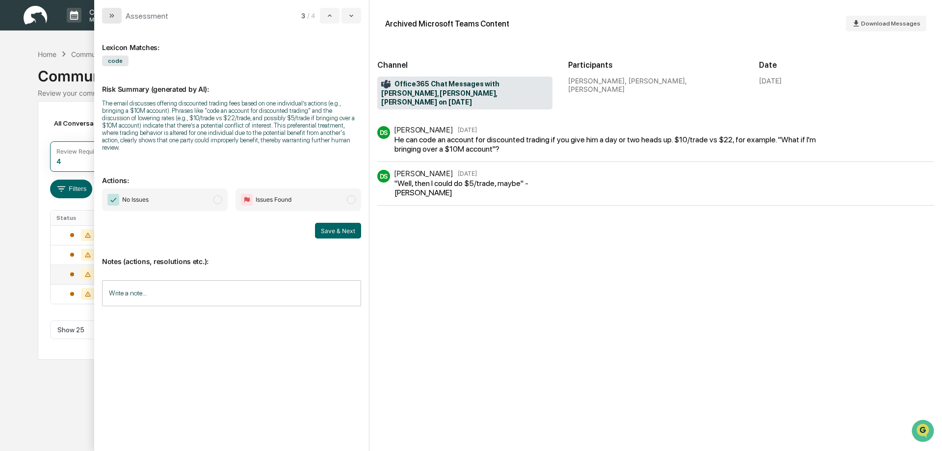
click at [108, 14] on icon "modal" at bounding box center [112, 16] width 8 height 8
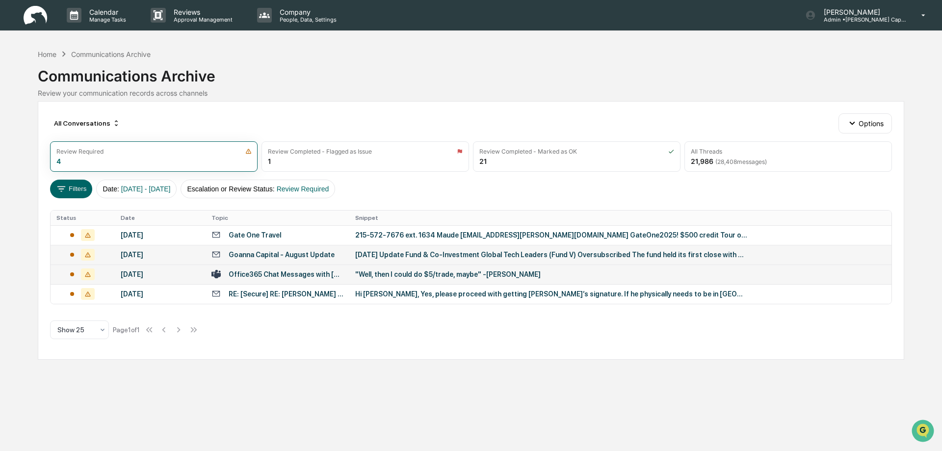
click at [378, 254] on div "August 2025 Update Fund & Co-Investment Global Tech Leaders (Fund V) Oversubscr…" at bounding box center [551, 255] width 393 height 8
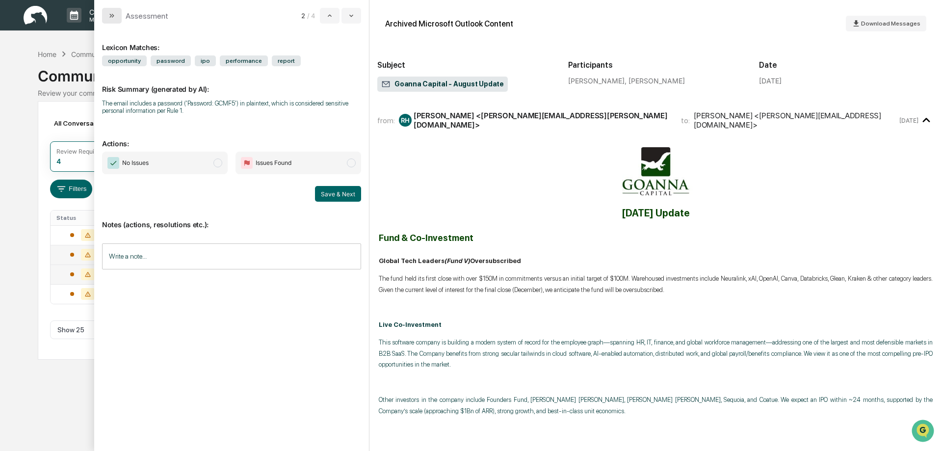
click at [112, 20] on button "modal" at bounding box center [112, 16] width 20 height 16
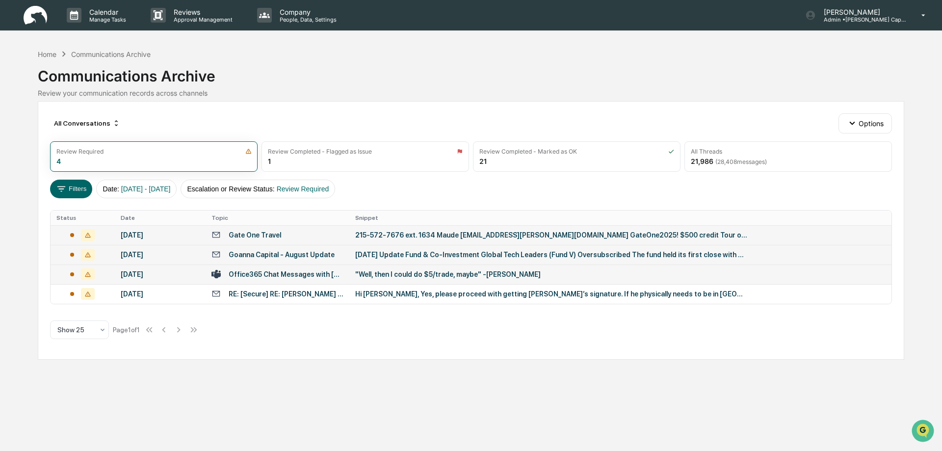
click at [425, 235] on div "215-572-7676 ext. 1634 Maude harold@kirschner.us GateOne2025! $500 credit Tour …" at bounding box center [551, 235] width 393 height 8
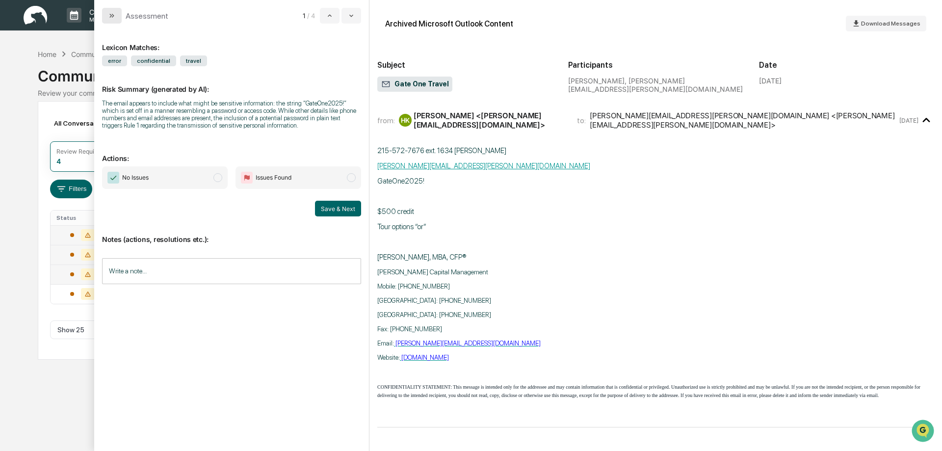
click at [111, 16] on icon "modal" at bounding box center [110, 16] width 2 height 4
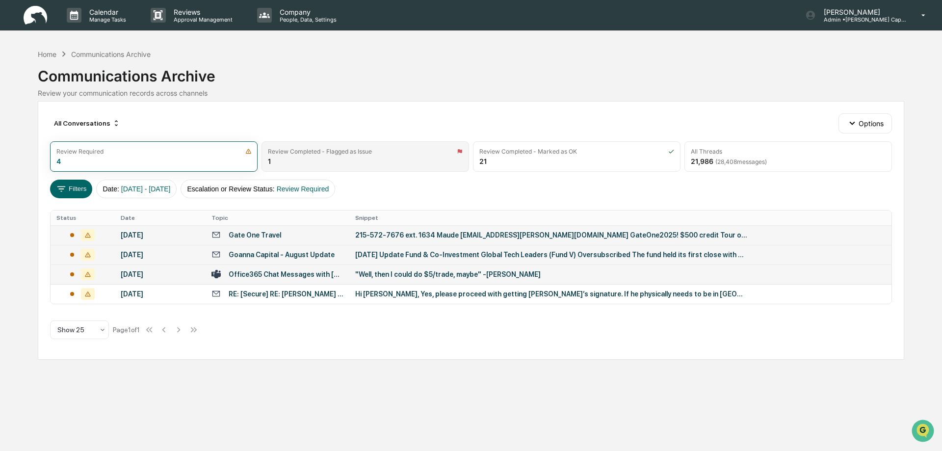
click at [345, 153] on div "Review Completed - Flagged as Issue" at bounding box center [320, 151] width 104 height 7
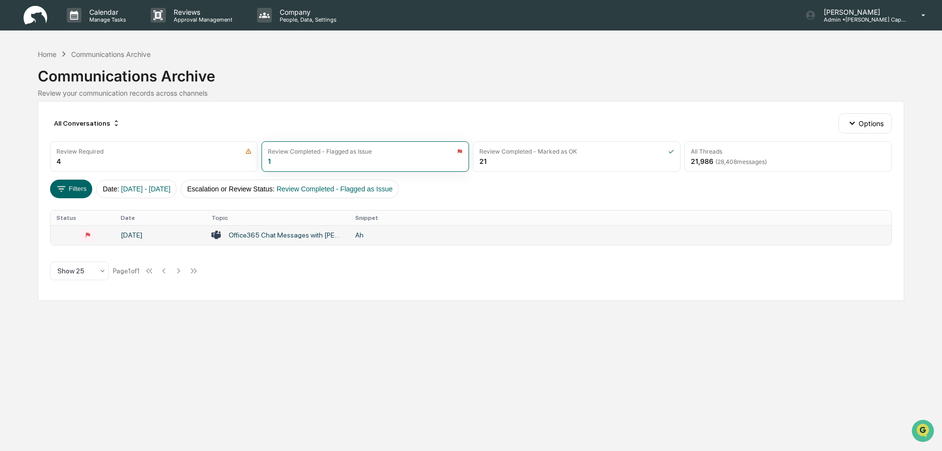
click at [359, 234] on div "Ah" at bounding box center [551, 235] width 393 height 8
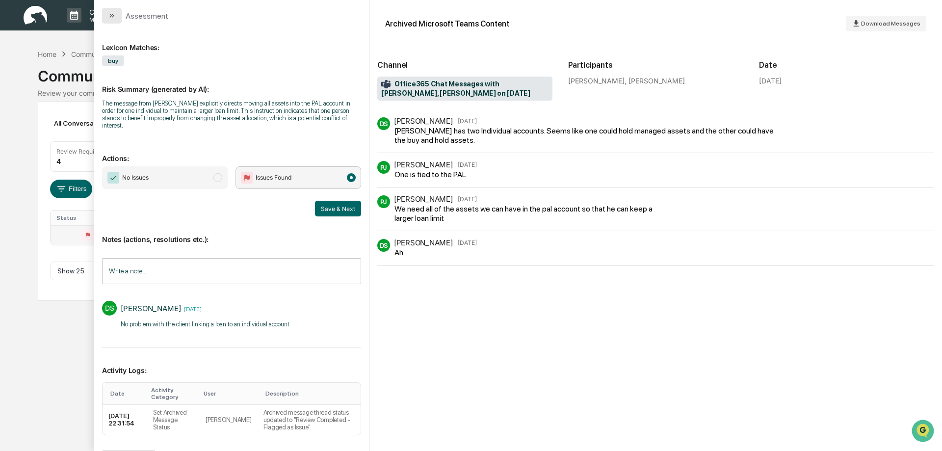
click at [116, 16] on button "modal" at bounding box center [112, 16] width 20 height 16
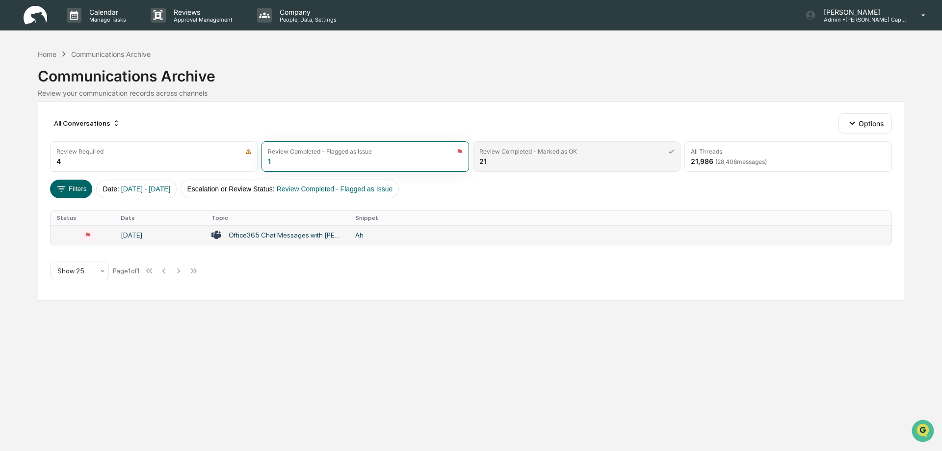
click at [544, 153] on div "Review Completed - Marked as OK" at bounding box center [528, 151] width 98 height 7
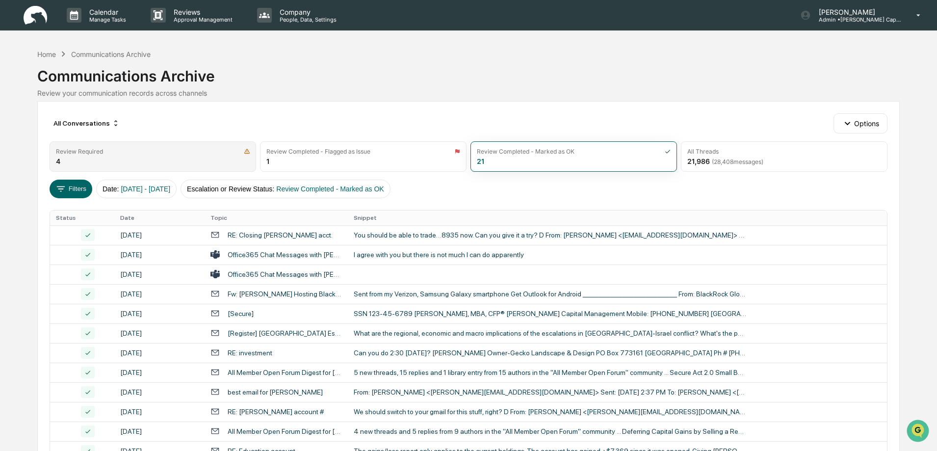
click at [181, 152] on div "Review Required" at bounding box center [153, 151] width 194 height 7
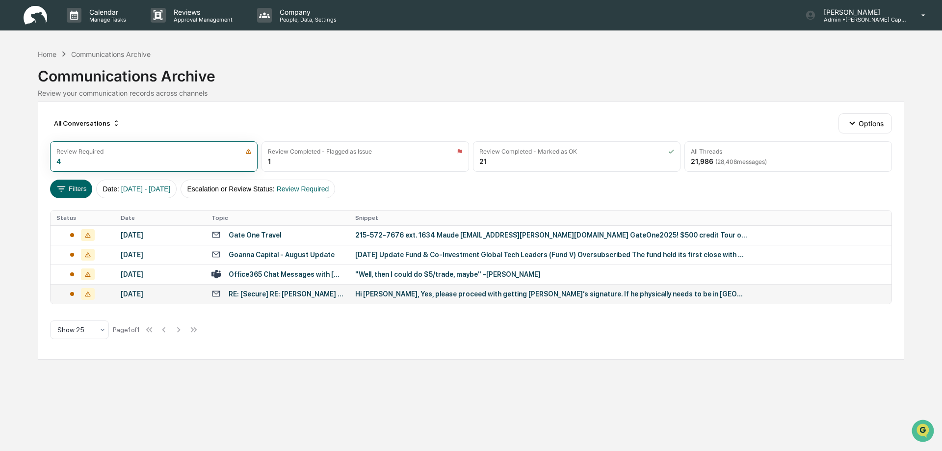
click at [415, 294] on div "Hi Eric, Yes, please proceed with getting Robert’s signature. If he physically …" at bounding box center [551, 294] width 393 height 8
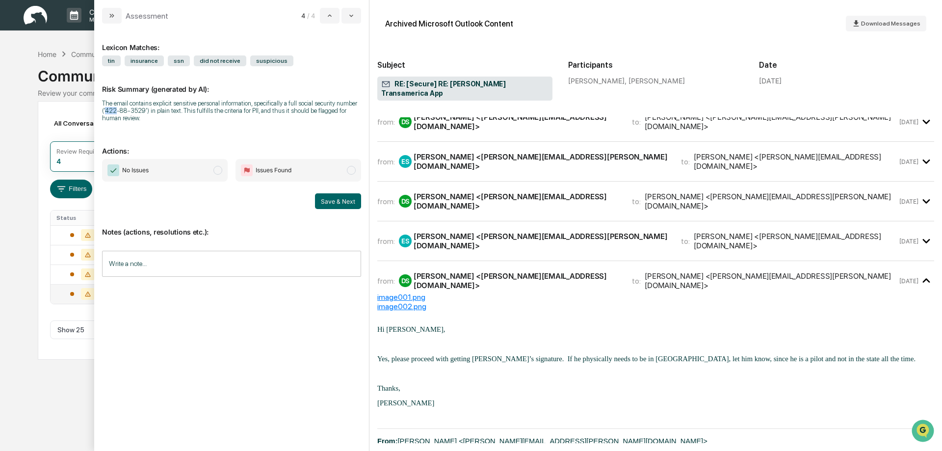
scroll to position [83, 0]
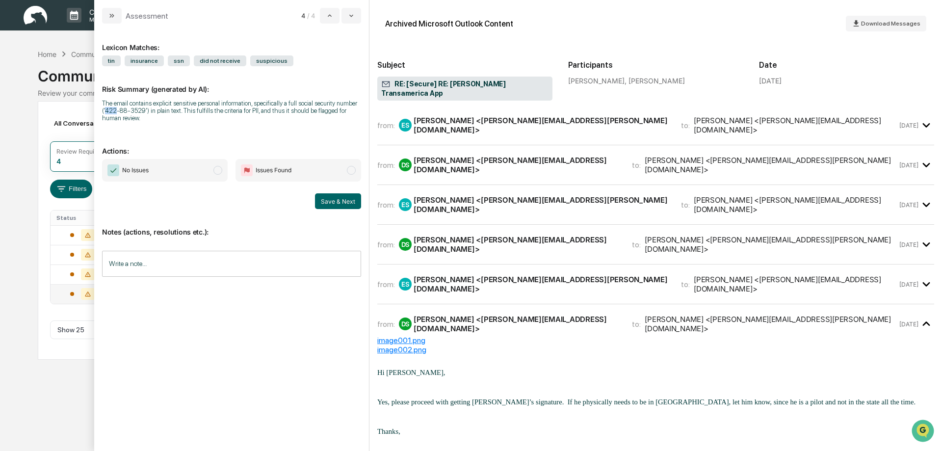
click at [923, 282] on icon "modal" at bounding box center [926, 284] width 7 height 4
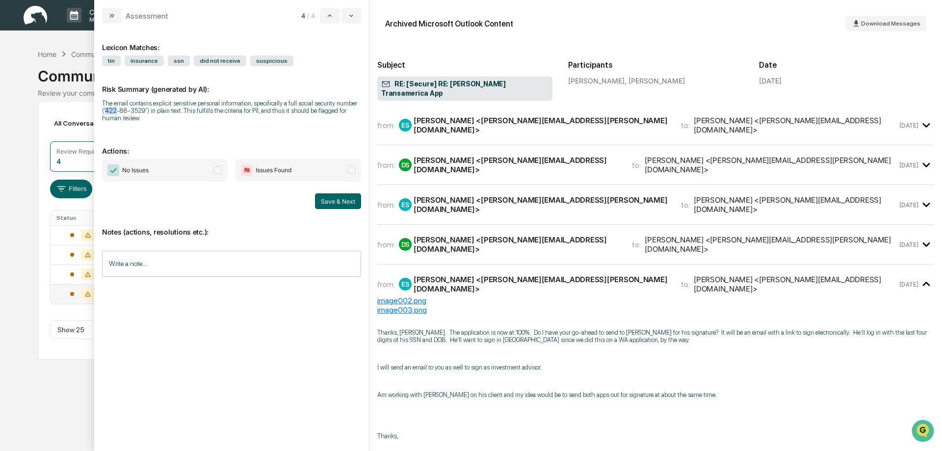
click at [919, 237] on icon "modal" at bounding box center [927, 245] width 16 height 16
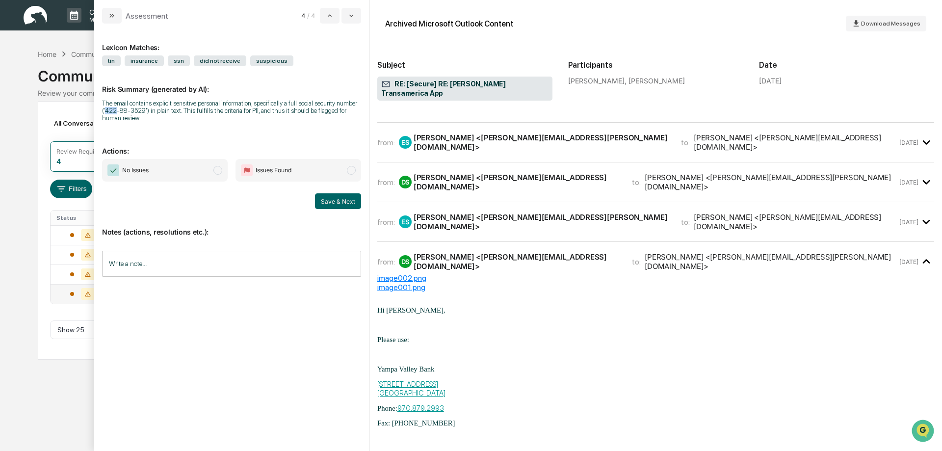
scroll to position [34, 0]
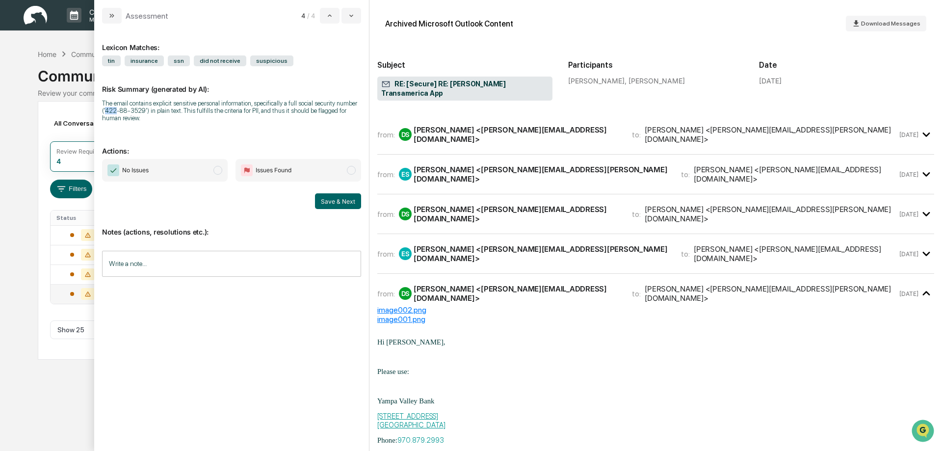
click at [921, 246] on icon "modal" at bounding box center [927, 254] width 16 height 16
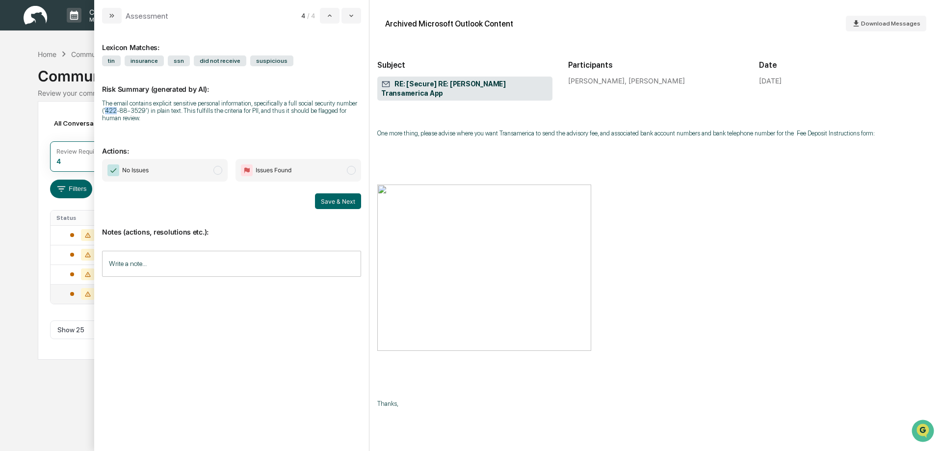
scroll to position [0, 0]
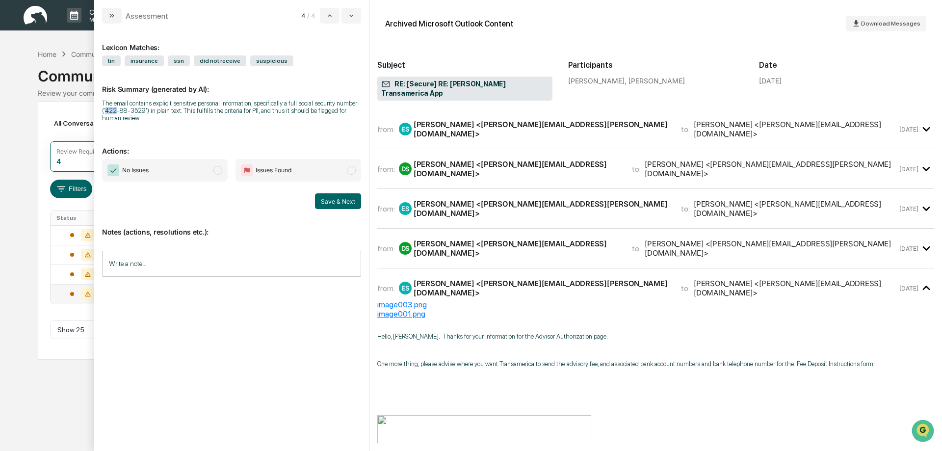
click at [919, 161] on icon "modal" at bounding box center [927, 169] width 16 height 16
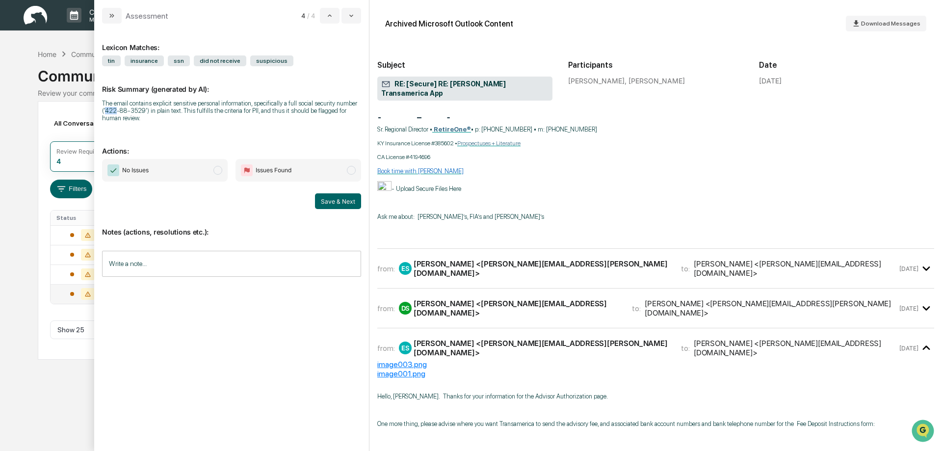
scroll to position [638, 0]
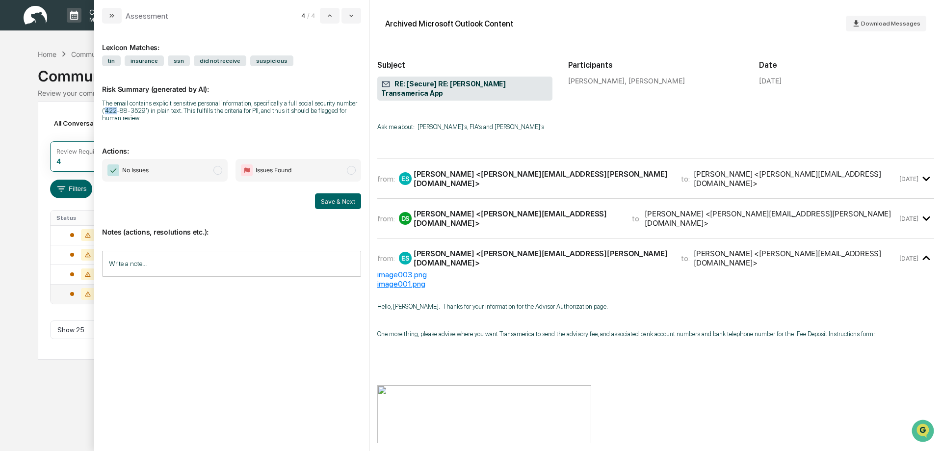
click at [922, 211] on icon "modal" at bounding box center [927, 219] width 16 height 16
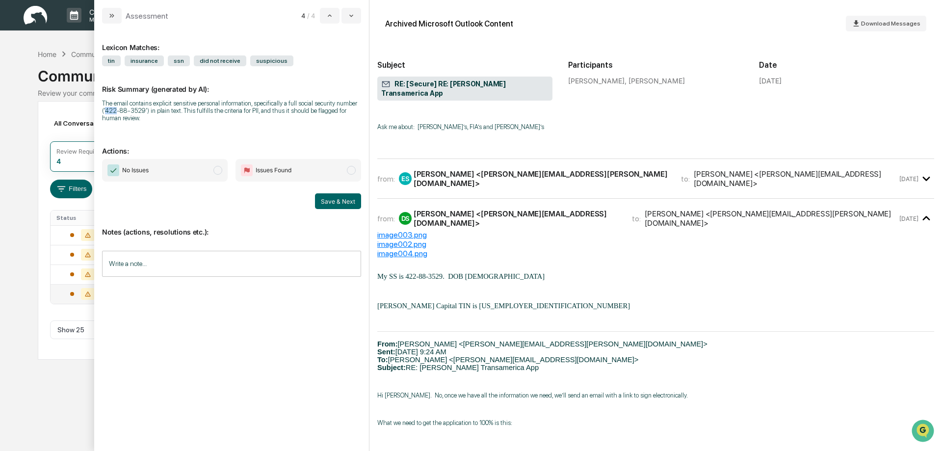
click at [921, 211] on icon "modal" at bounding box center [927, 219] width 16 height 16
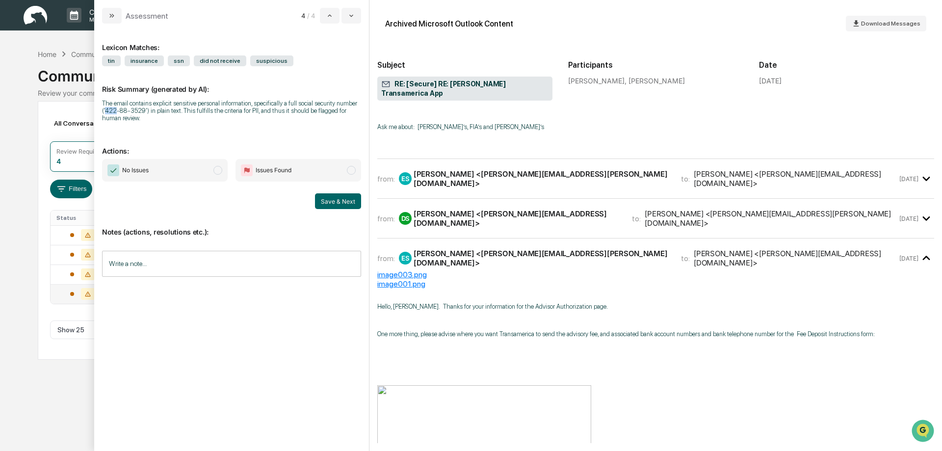
click at [923, 216] on icon "modal" at bounding box center [926, 218] width 7 height 4
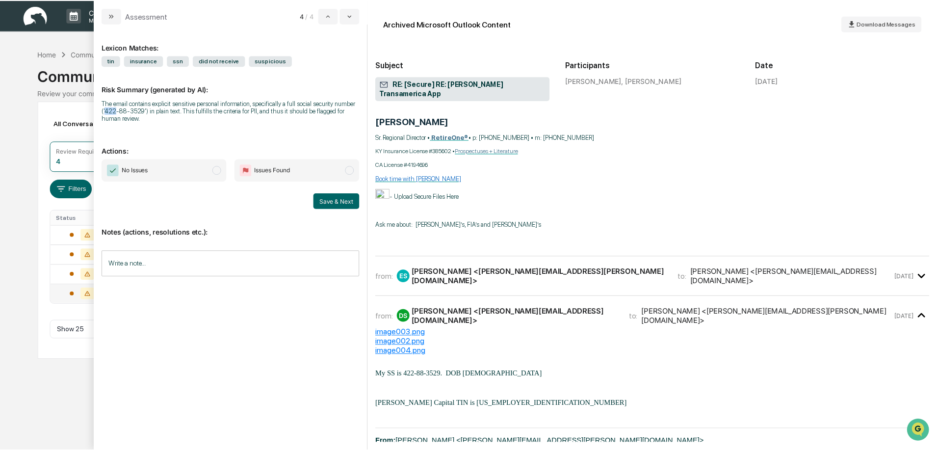
scroll to position [540, 0]
click at [112, 19] on icon "modal" at bounding box center [112, 16] width 8 height 8
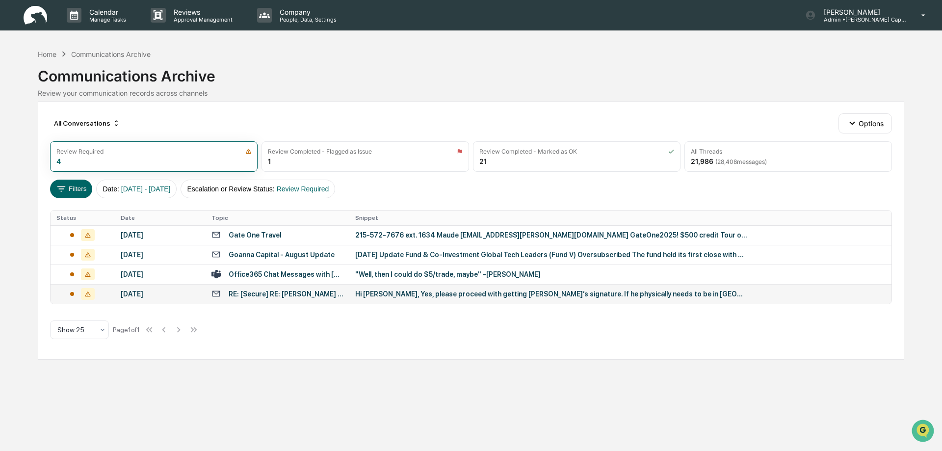
click at [38, 20] on img at bounding box center [36, 15] width 24 height 19
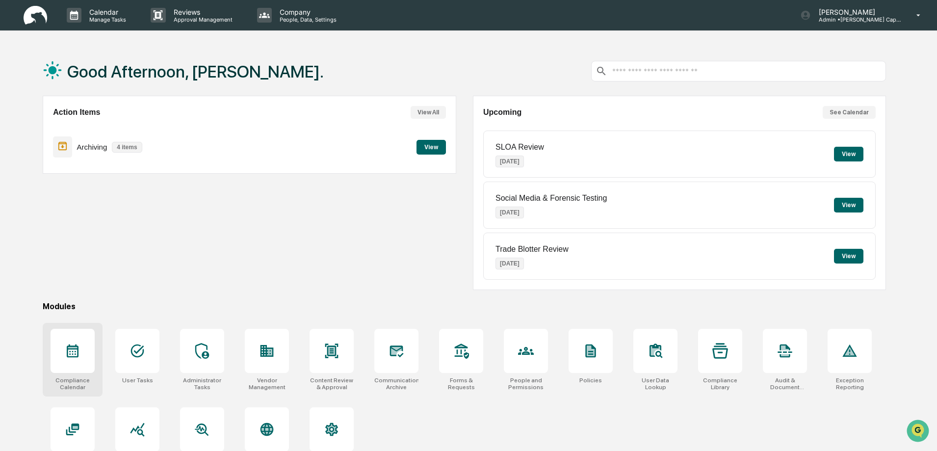
click at [82, 360] on div at bounding box center [73, 351] width 44 height 44
